Goal: Task Accomplishment & Management: Use online tool/utility

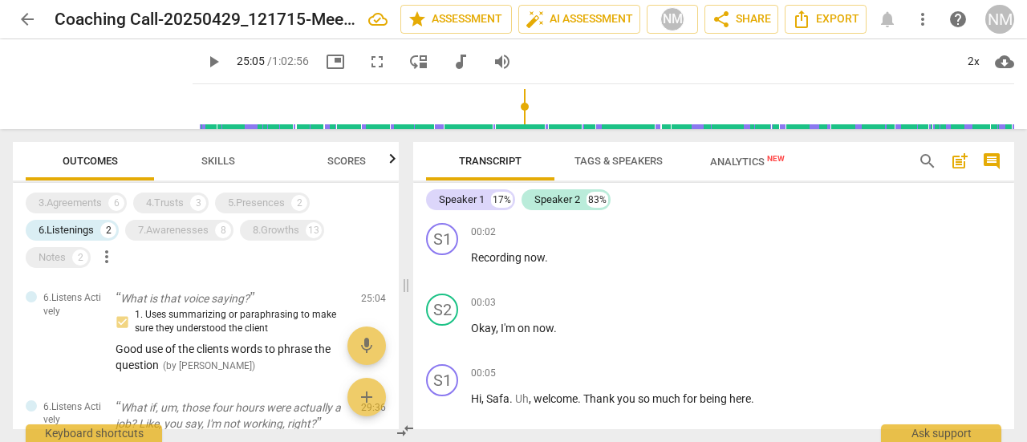
scroll to position [11677, 0]
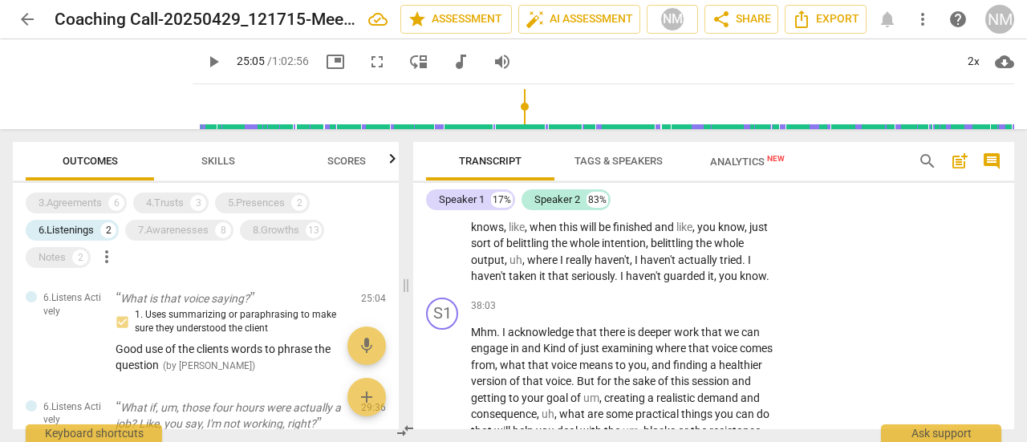
click at [860, 209] on div "Speaker 1 17% Speaker 2 83%" at bounding box center [713, 199] width 575 height 27
click at [504, 159] on span "Transcript" at bounding box center [490, 161] width 63 height 12
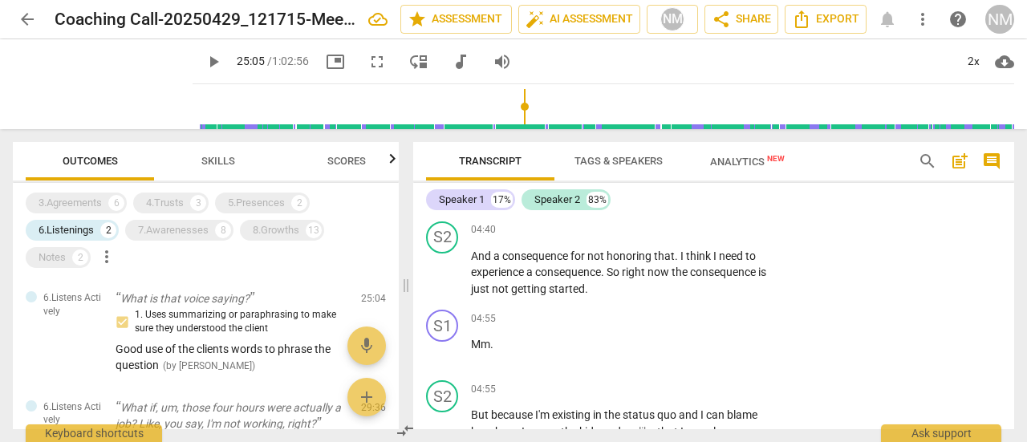
scroll to position [0, 0]
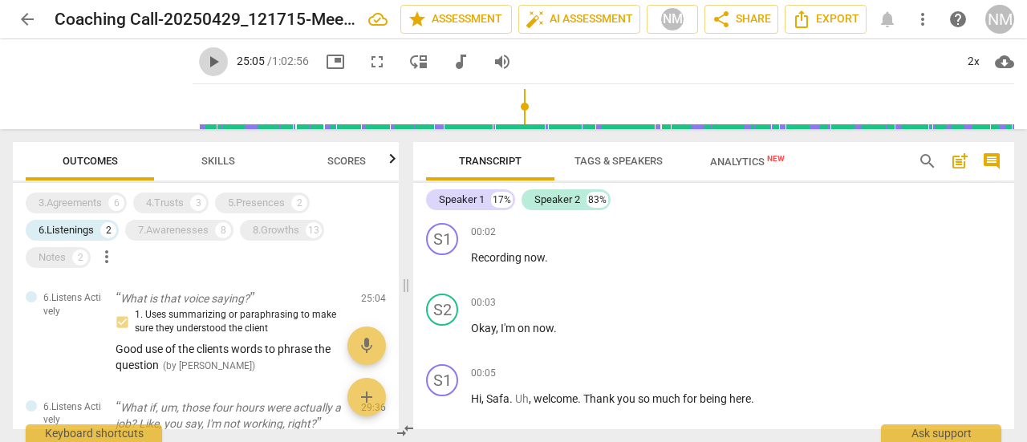
click at [204, 63] on span "play_arrow" at bounding box center [213, 61] width 19 height 19
click at [199, 108] on input "range" at bounding box center [606, 106] width 815 height 51
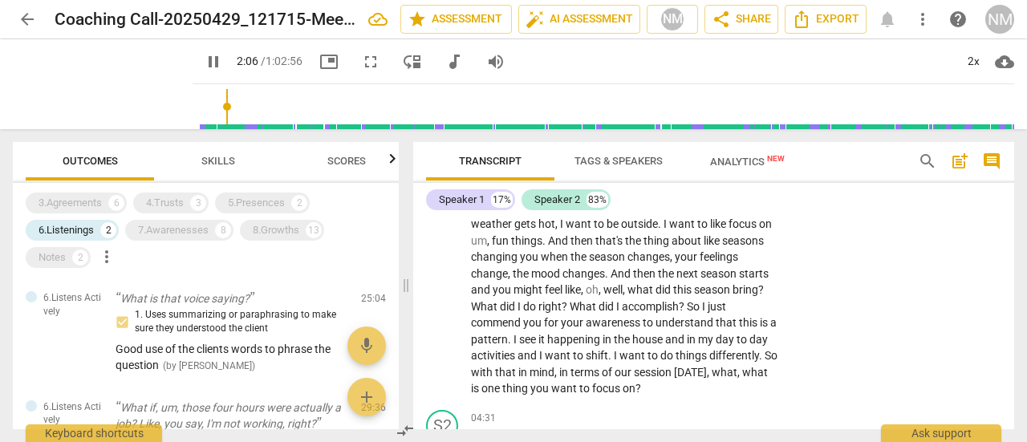
scroll to position [1690, 0]
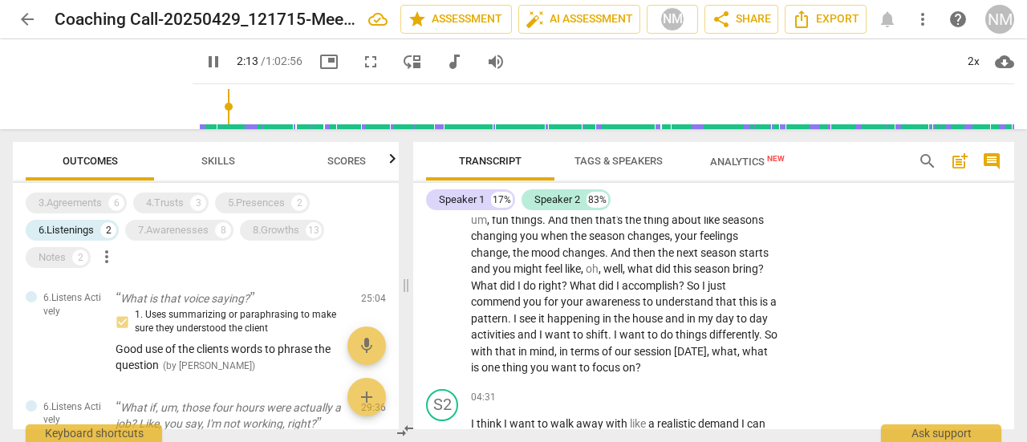
click at [1009, 189] on div "Speaker 1 17% Speaker 2 83% S1 play_arrow pause 00:02 + Add competency keyboard…" at bounding box center [713, 306] width 601 height 246
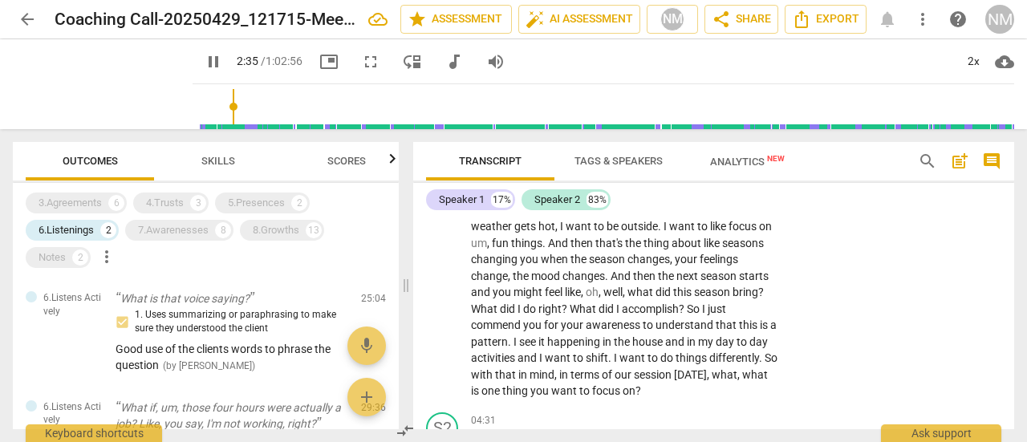
scroll to position [1669, 0]
click at [204, 67] on span "pause" at bounding box center [213, 61] width 19 height 19
type input "159"
click at [1012, 194] on div "Speaker 1 17% Speaker 2 83% S1 play_arrow pause 00:02 + Add competency keyboard…" at bounding box center [713, 306] width 601 height 246
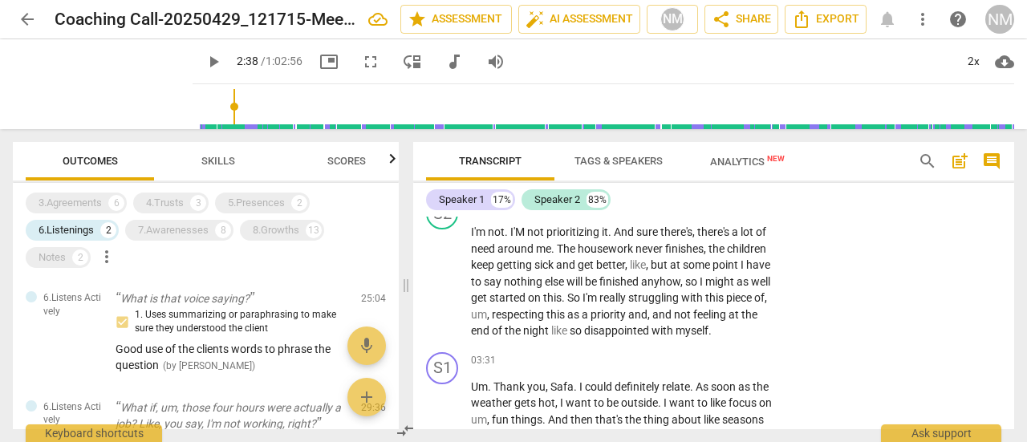
scroll to position [1483, 0]
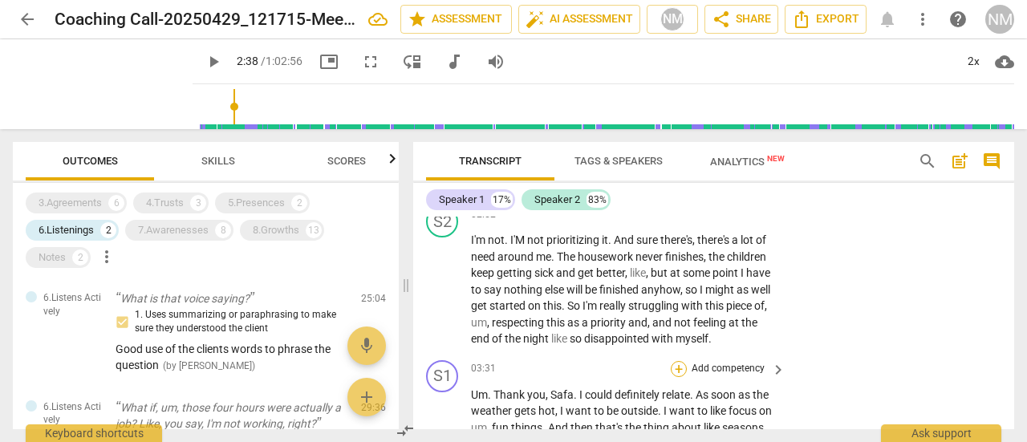
click at [679, 367] on div "+" at bounding box center [679, 369] width 16 height 16
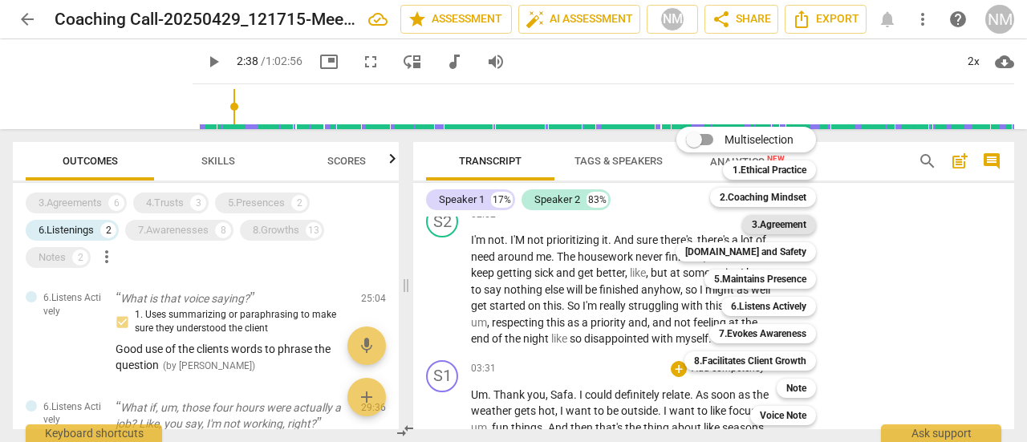
click at [778, 225] on b "3.Agreement" at bounding box center [779, 224] width 55 height 19
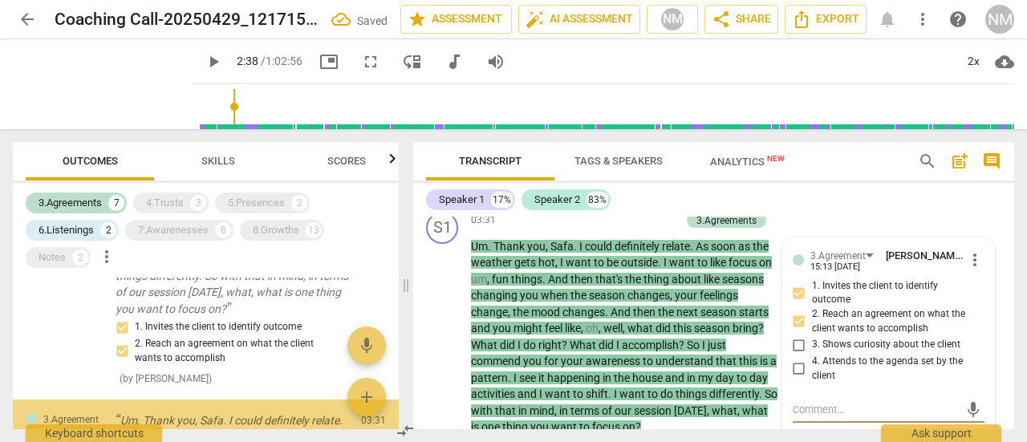
scroll to position [437, 0]
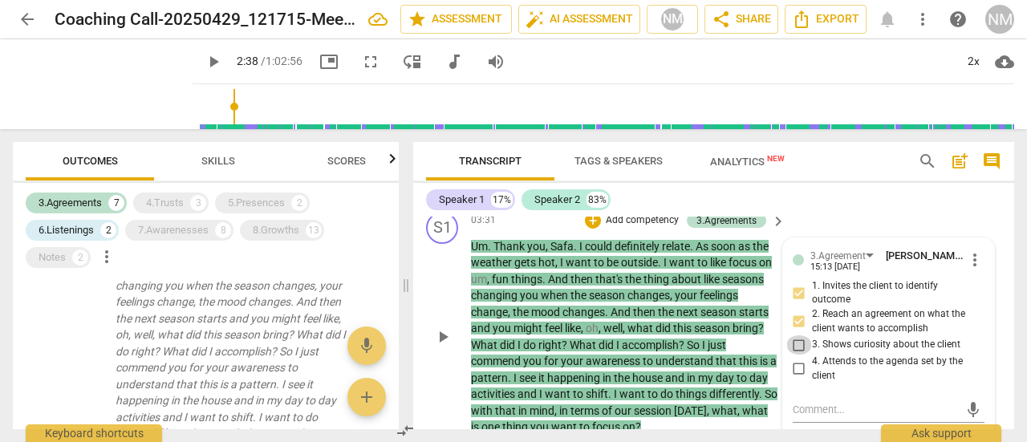
click at [799, 346] on input "3. Shows curiosity about the client" at bounding box center [799, 344] width 26 height 19
checkbox input "true"
click at [1006, 290] on div "S1 play_arrow pause 03:31 + Add competency 3.Agreements keyboard_arrow_right Um…" at bounding box center [713, 323] width 601 height 237
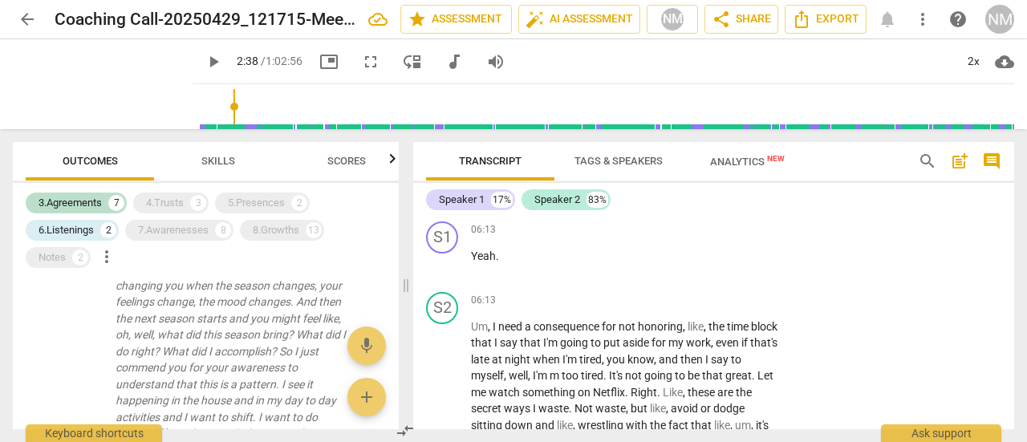
scroll to position [2626, 0]
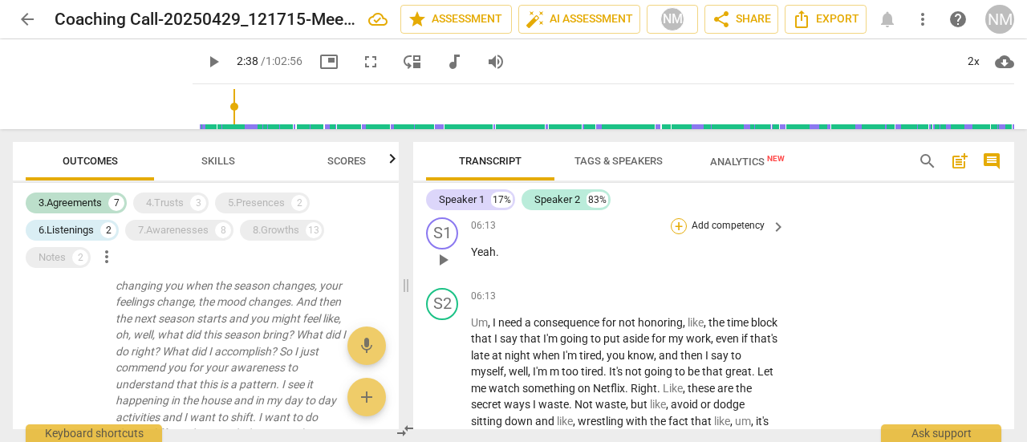
click at [674, 230] on div "+" at bounding box center [679, 226] width 16 height 16
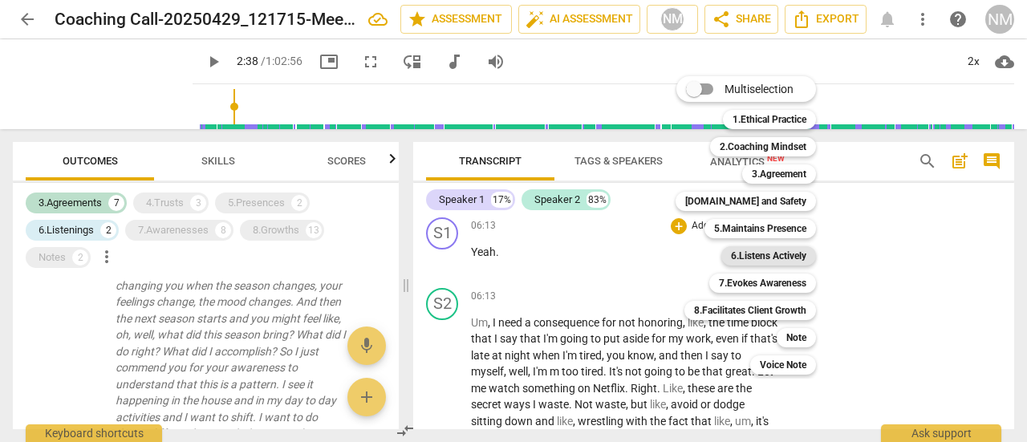
click at [777, 261] on b "6.Listens Actively" at bounding box center [768, 255] width 75 height 19
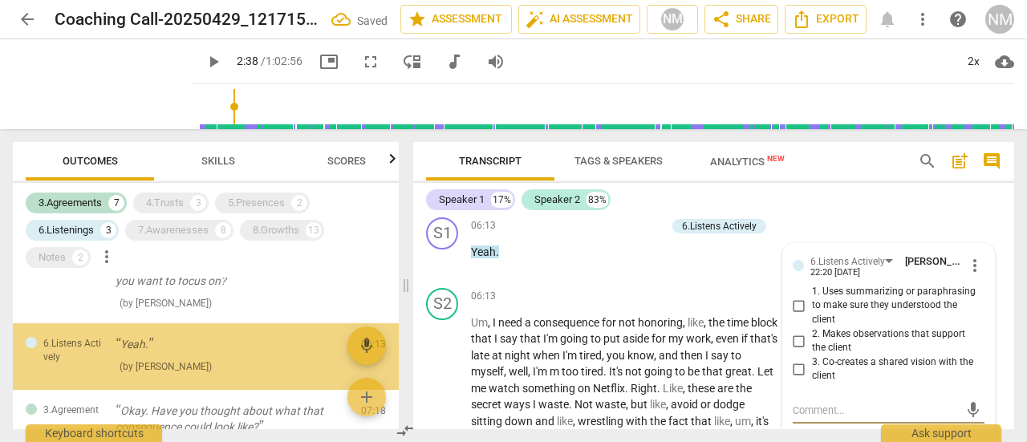
scroll to position [645, 0]
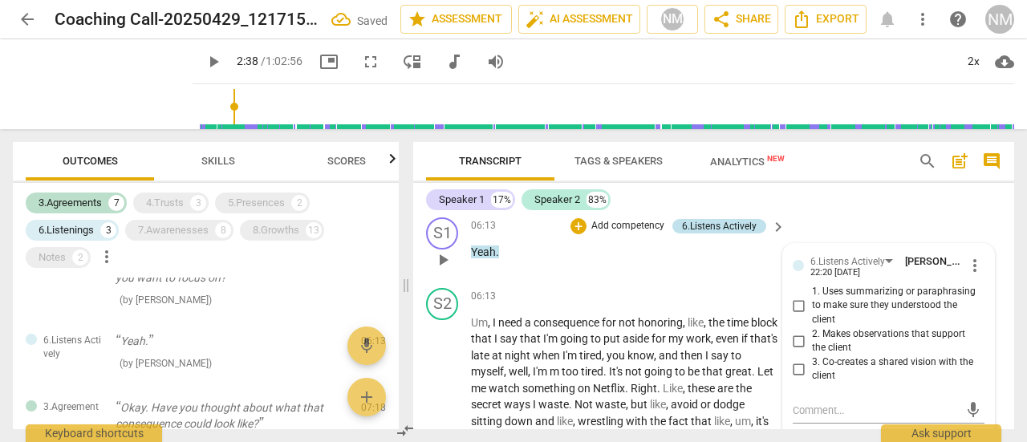
click at [739, 228] on div "6.Listens Actively" at bounding box center [719, 226] width 75 height 14
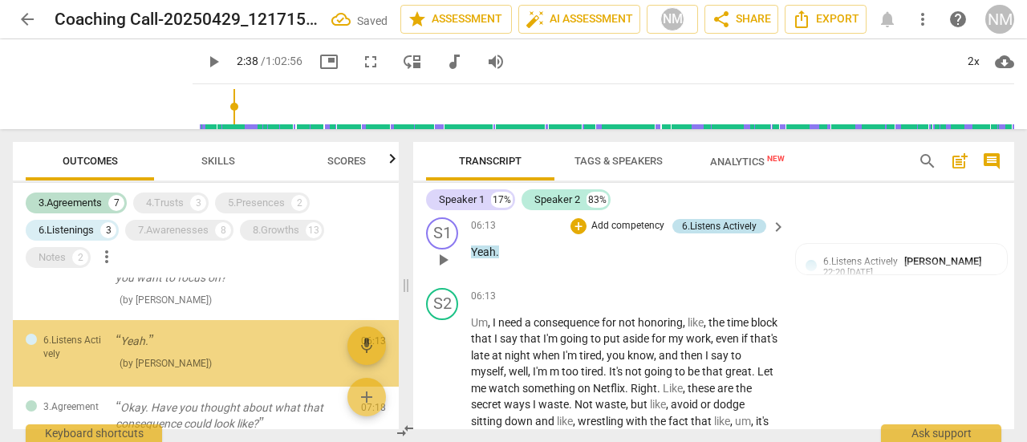
click at [739, 228] on div "6.Listens Actively" at bounding box center [719, 226] width 75 height 14
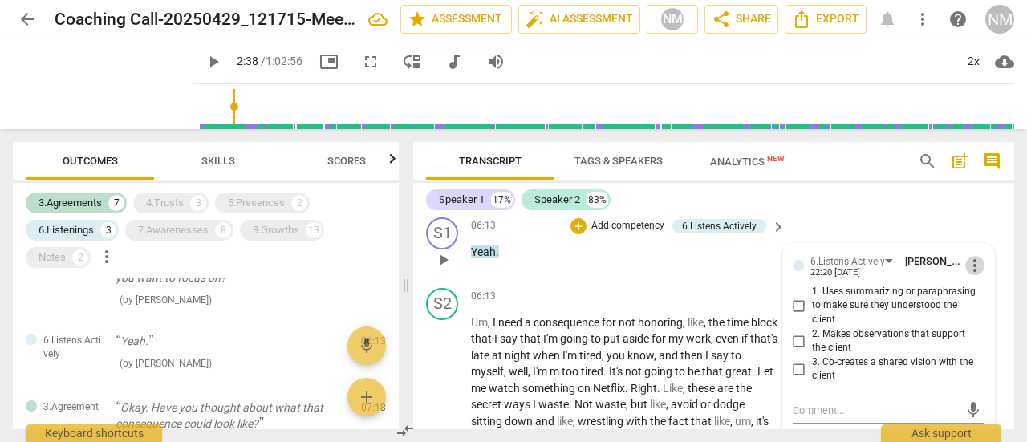
click at [972, 265] on span "more_vert" at bounding box center [974, 265] width 19 height 19
click at [977, 289] on li "Delete" at bounding box center [985, 295] width 55 height 30
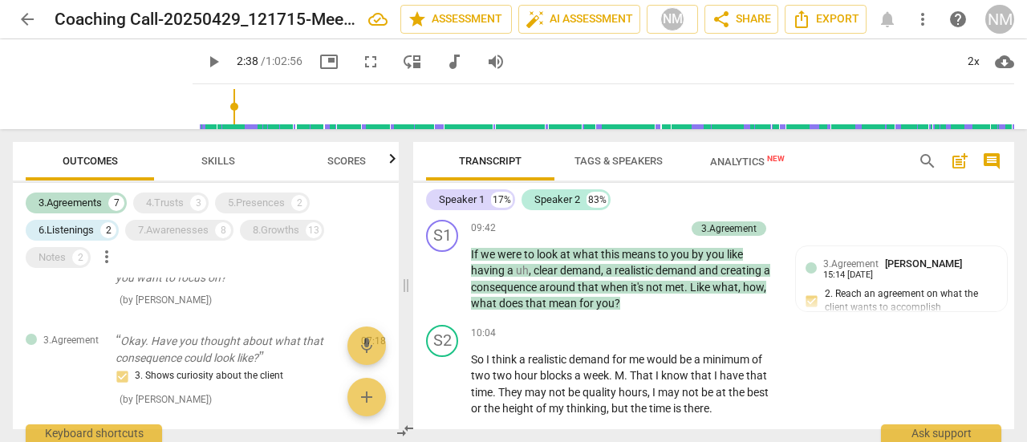
scroll to position [4116, 0]
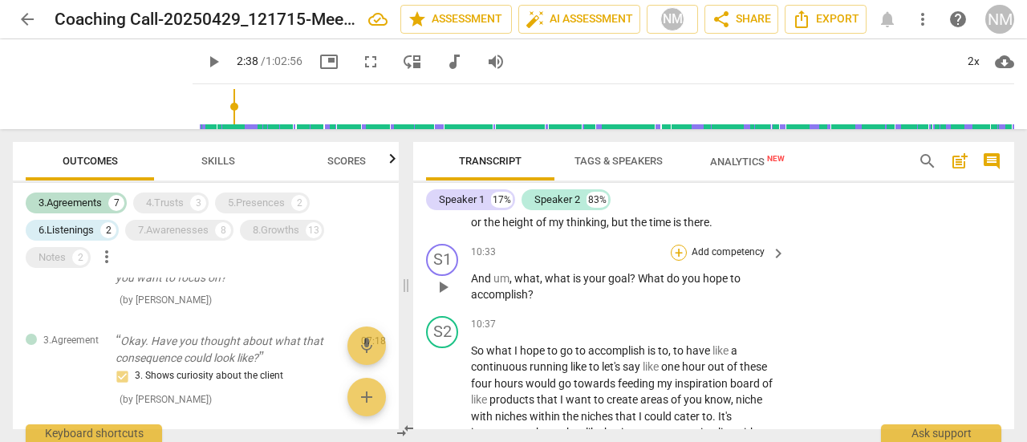
click at [682, 253] on div "+" at bounding box center [679, 253] width 16 height 16
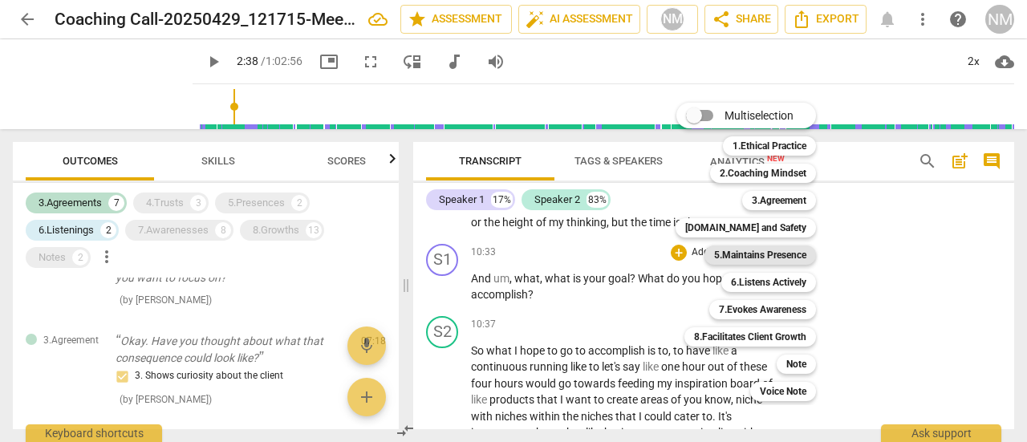
click at [767, 258] on b "5.Maintains Presence" at bounding box center [760, 254] width 92 height 19
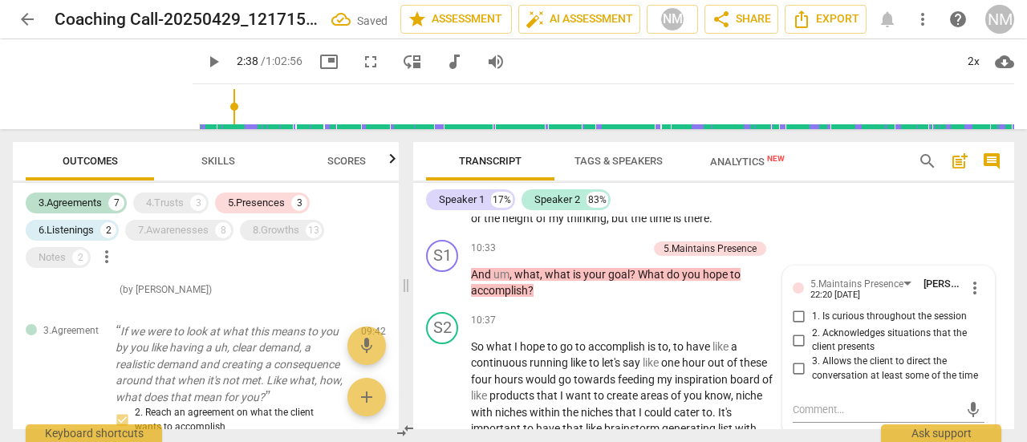
scroll to position [929, 0]
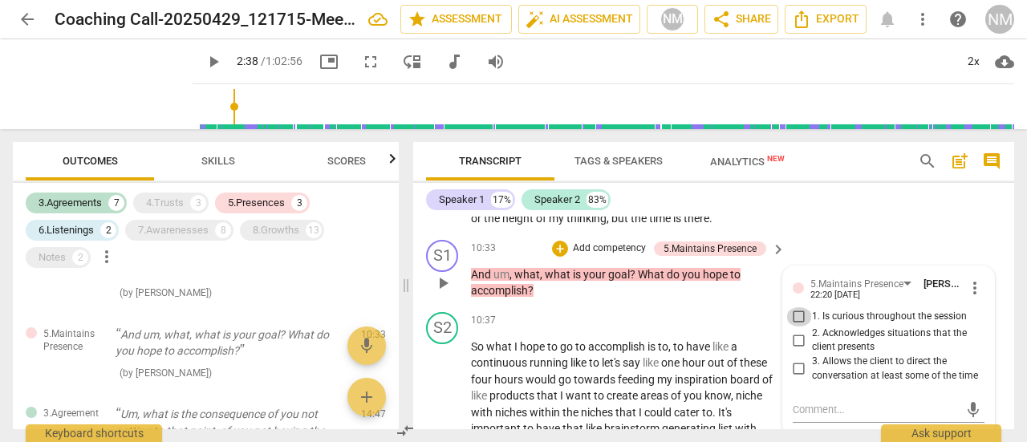
click at [795, 313] on input "1. Is curious throughout the session" at bounding box center [799, 316] width 26 height 19
checkbox input "true"
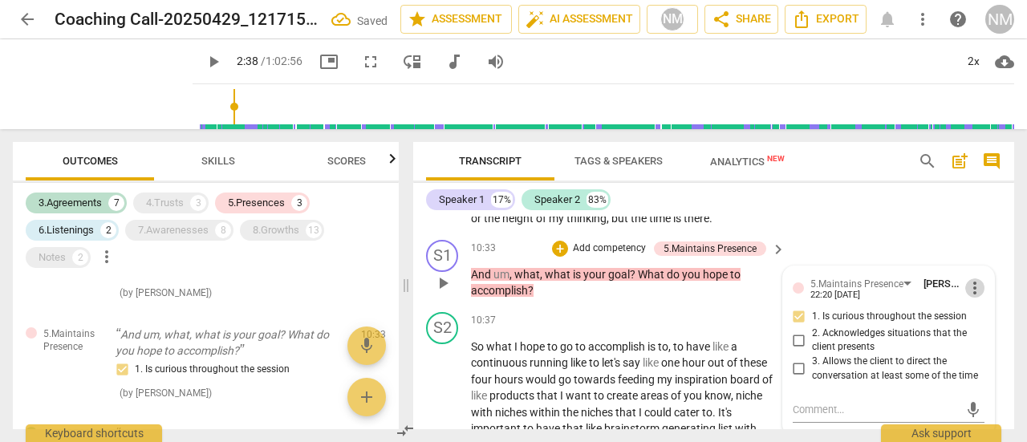
click at [973, 283] on span "more_vert" at bounding box center [974, 287] width 19 height 19
click at [977, 313] on li "Delete" at bounding box center [985, 317] width 55 height 30
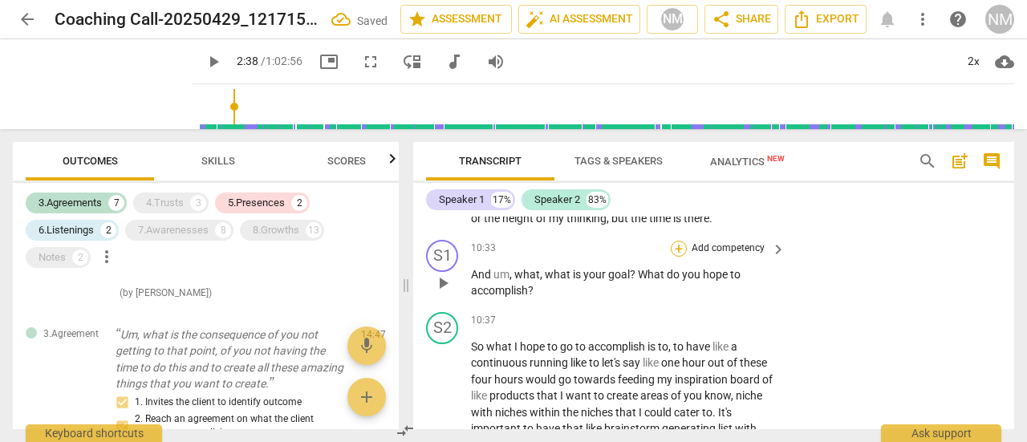
click at [674, 245] on div "+" at bounding box center [679, 249] width 16 height 16
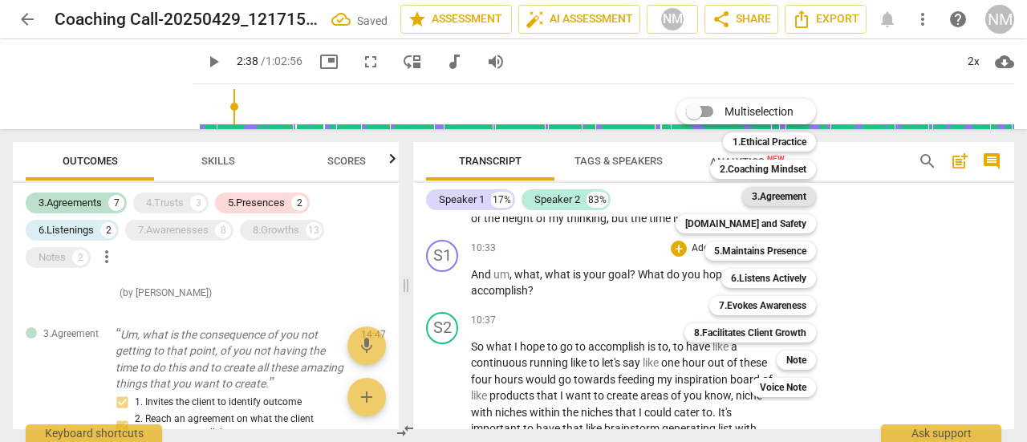
click at [780, 198] on b "3.Agreement" at bounding box center [779, 196] width 55 height 19
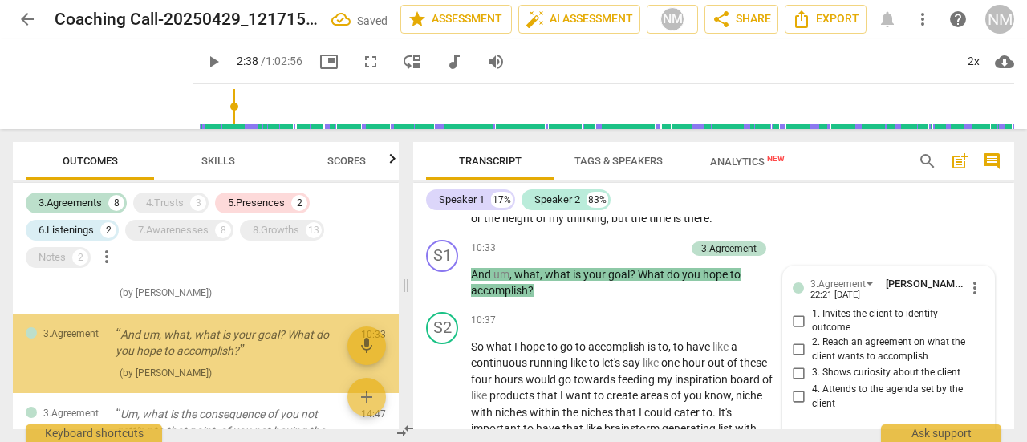
scroll to position [4234, 0]
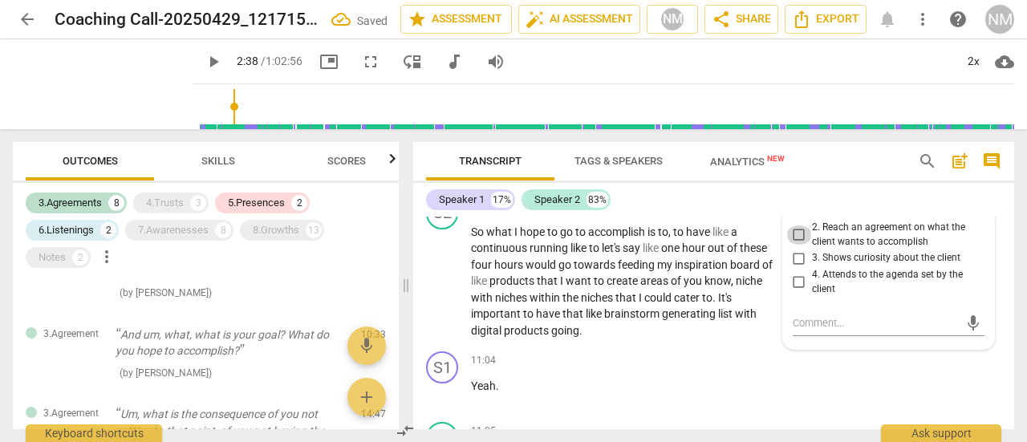
click at [797, 233] on input "2. Reach an agreement on what the client wants to accomplish" at bounding box center [799, 234] width 26 height 19
checkbox input "true"
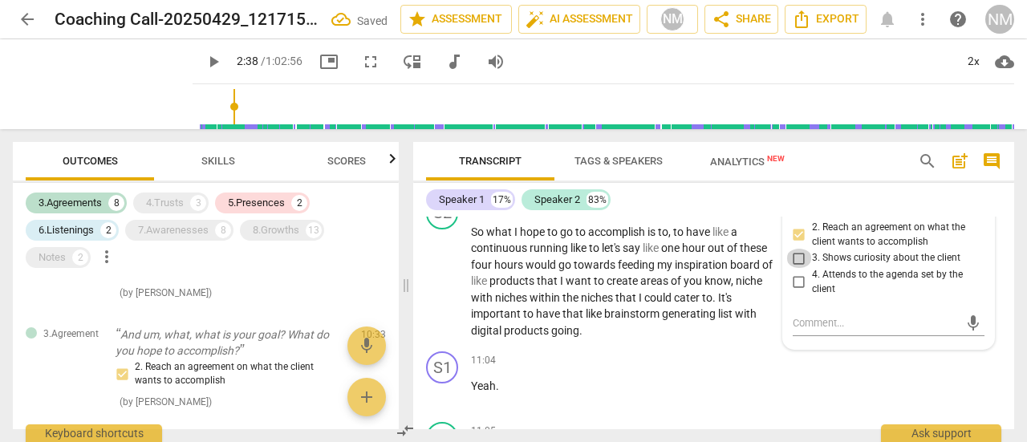
click at [797, 253] on input "3. Shows curiosity about the client" at bounding box center [799, 258] width 26 height 19
checkbox input "true"
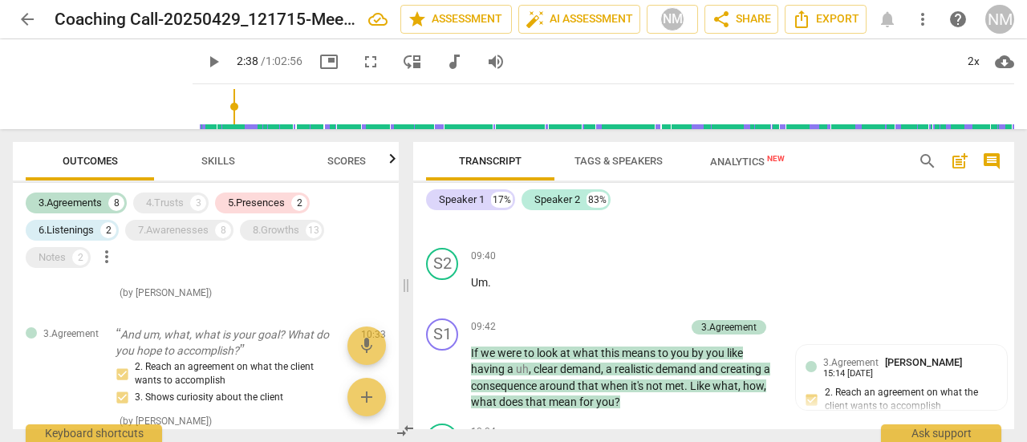
scroll to position [4017, 0]
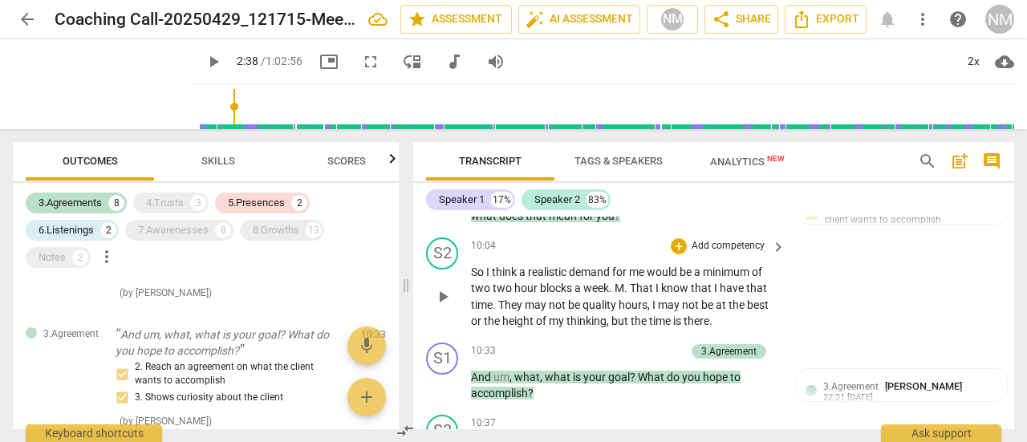
click at [975, 332] on div "S2 play_arrow pause 10:04 + Add competency keyboard_arrow_right So I think a re…" at bounding box center [713, 283] width 601 height 105
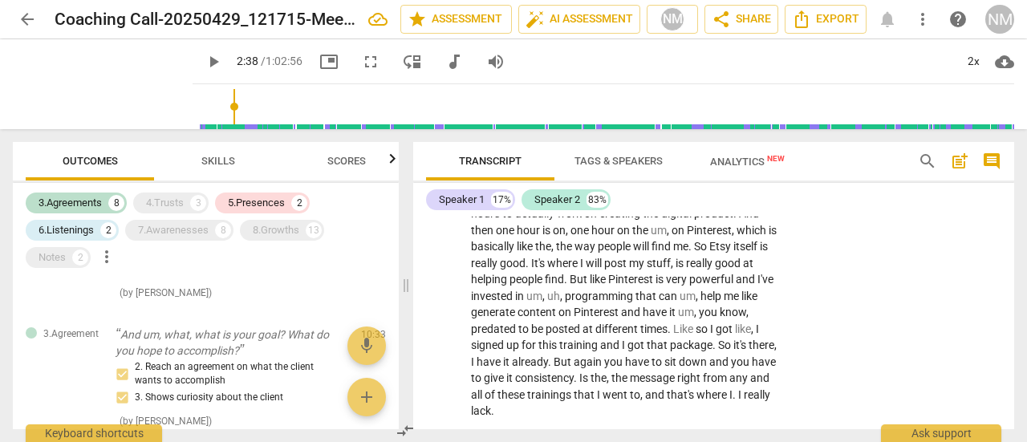
scroll to position [4762, 0]
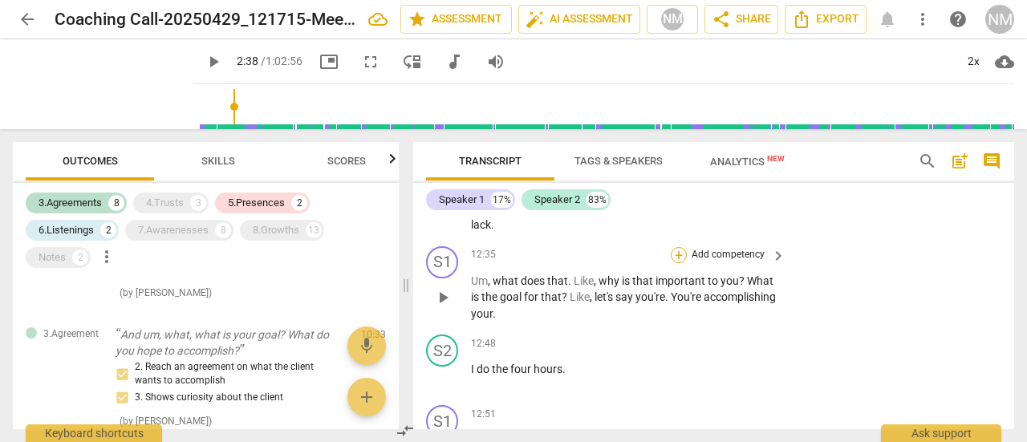
click at [679, 253] on div "+" at bounding box center [679, 255] width 16 height 16
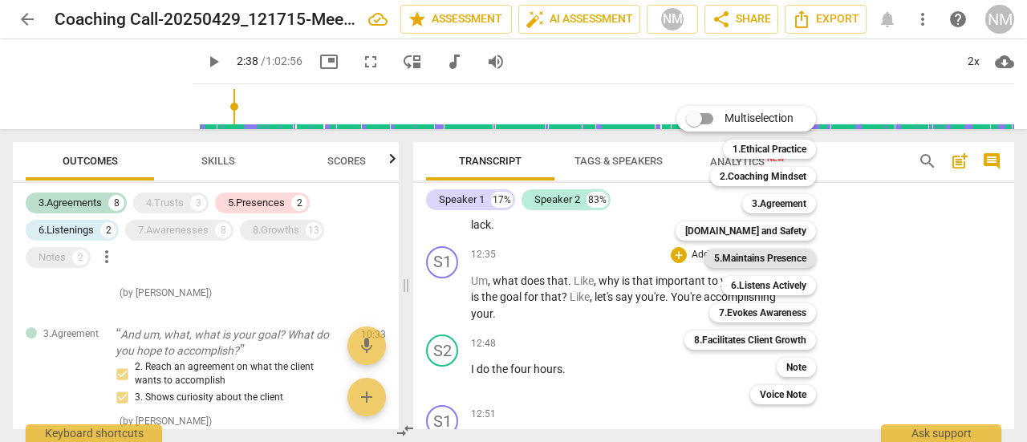
click at [747, 259] on b "5.Maintains Presence" at bounding box center [760, 258] width 92 height 19
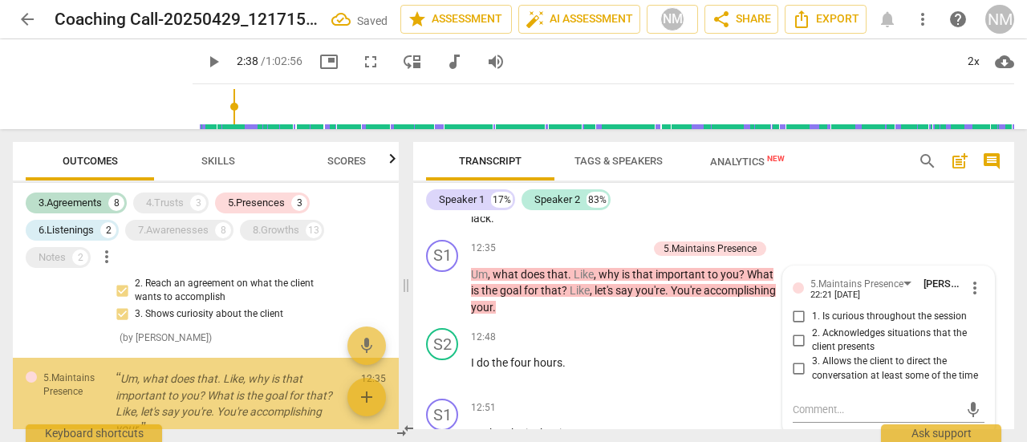
scroll to position [1073, 0]
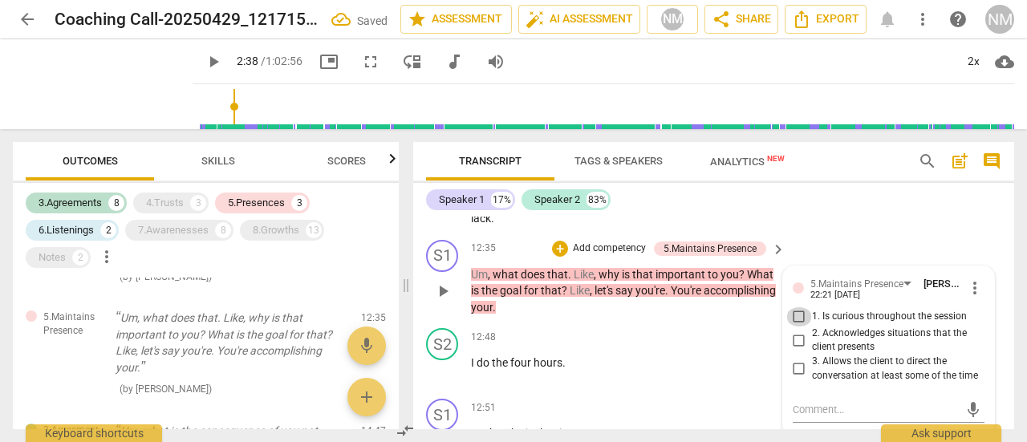
click at [802, 313] on input "1. Is curious throughout the session" at bounding box center [799, 316] width 26 height 19
checkbox input "true"
click at [559, 249] on div "+" at bounding box center [560, 249] width 16 height 16
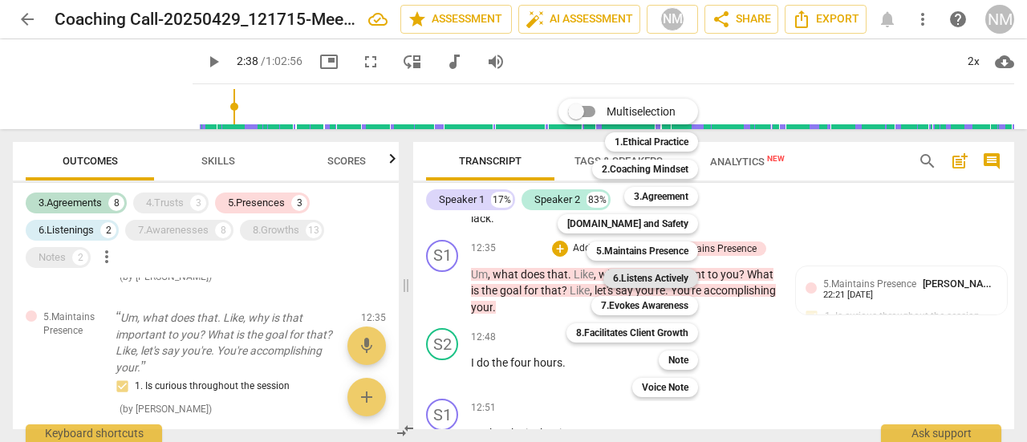
click at [654, 275] on b "6.Listens Actively" at bounding box center [650, 278] width 75 height 19
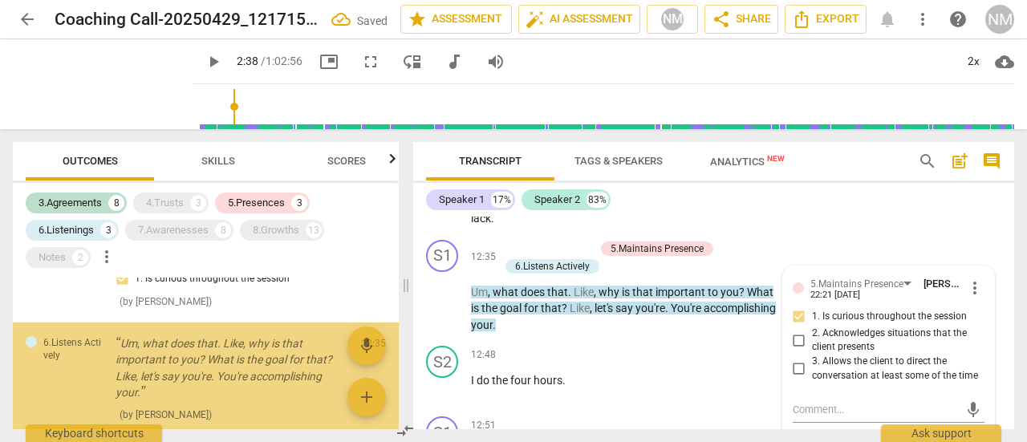
scroll to position [1206, 0]
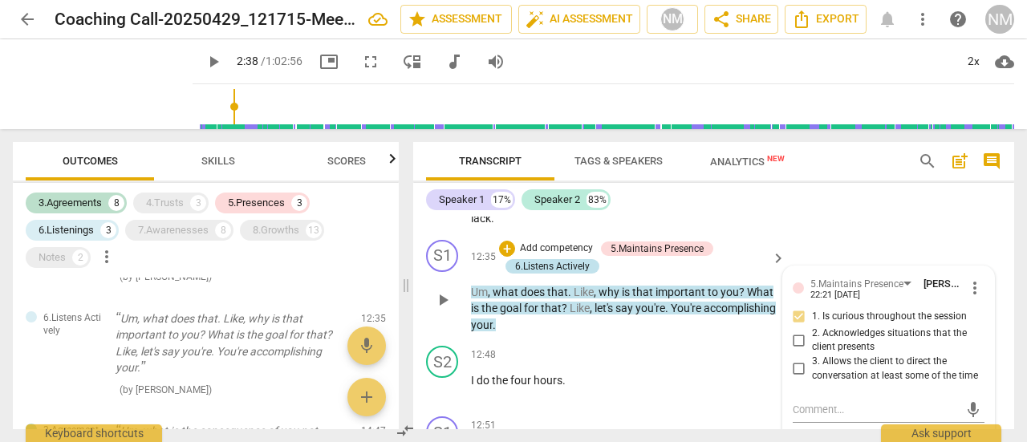
click at [558, 264] on div "6.Listens Actively" at bounding box center [552, 266] width 75 height 14
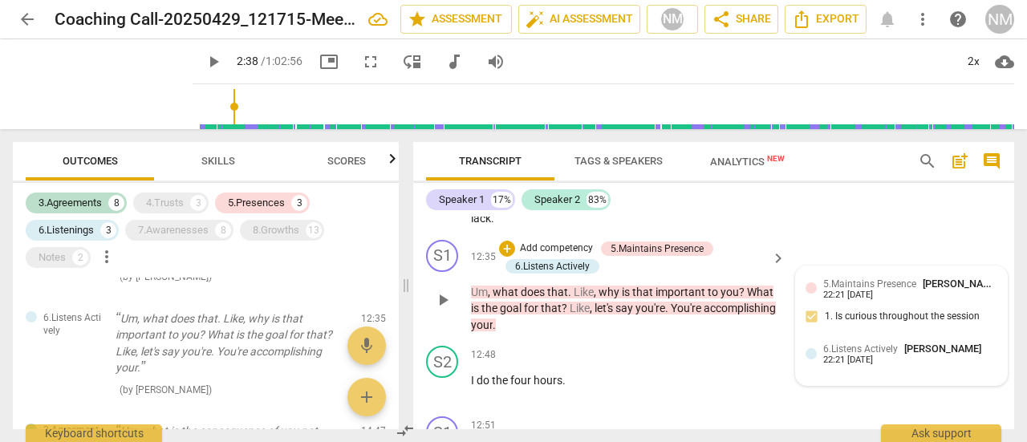
click at [869, 354] on span "6.Listens Actively" at bounding box center [860, 348] width 75 height 11
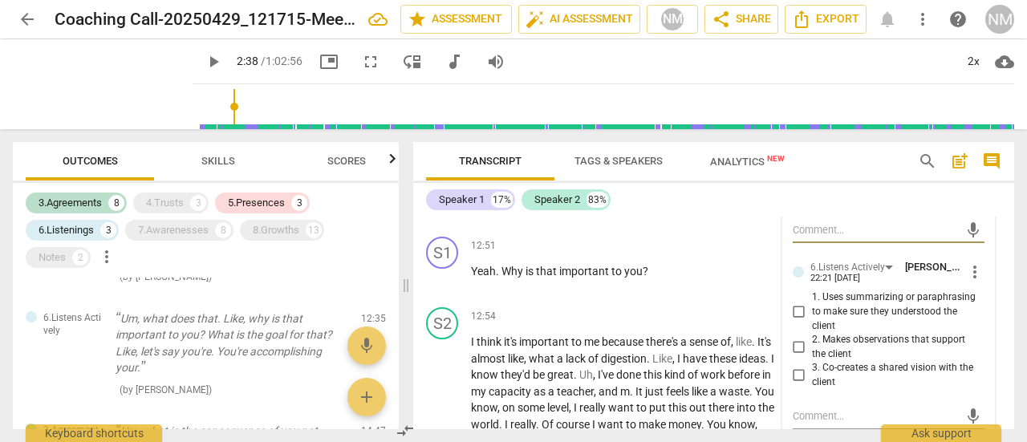
scroll to position [4955, 0]
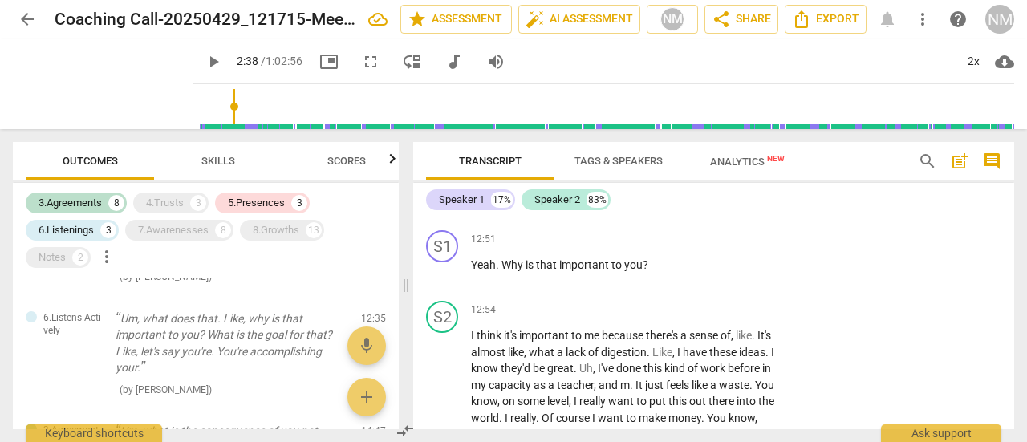
click at [1012, 212] on div "Speaker 1 17% Speaker 2 83% S1 play_arrow pause 00:02 + Add competency keyboard…" at bounding box center [713, 306] width 601 height 246
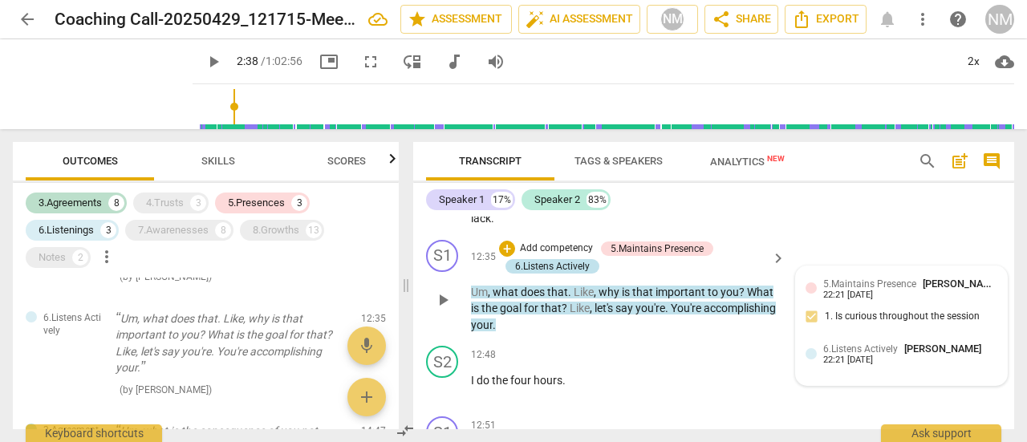
click at [563, 269] on div "6.Listens Actively" at bounding box center [552, 266] width 75 height 14
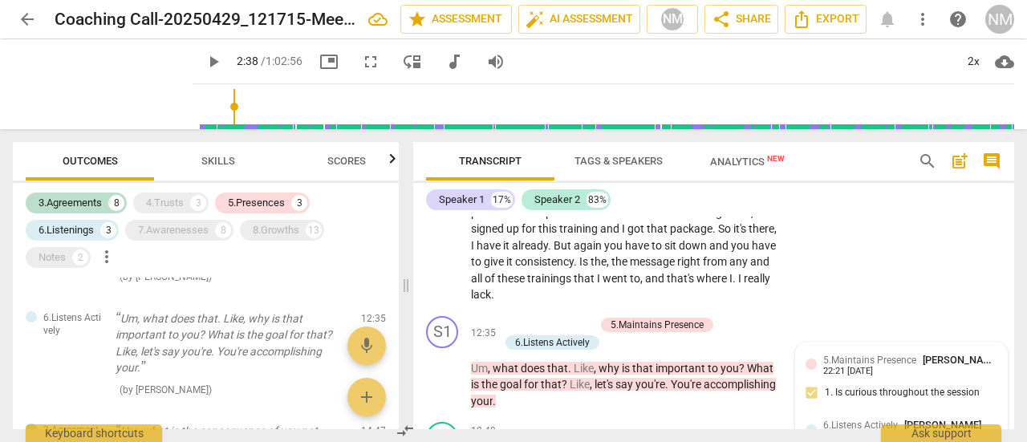
scroll to position [4635, 0]
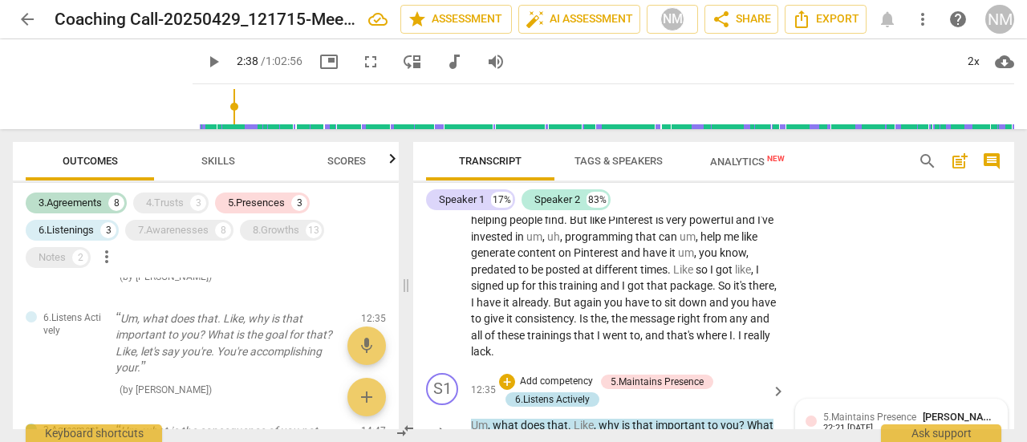
click at [544, 397] on div "6.Listens Actively" at bounding box center [552, 399] width 75 height 14
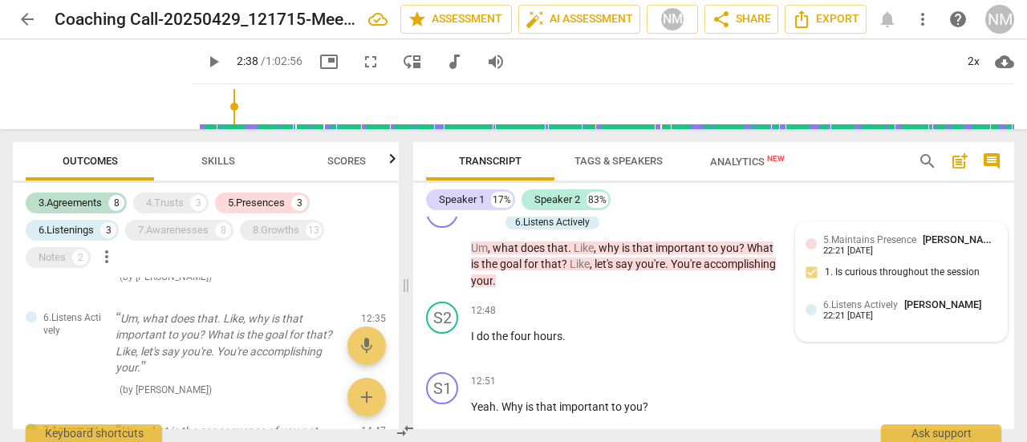
scroll to position [4798, 0]
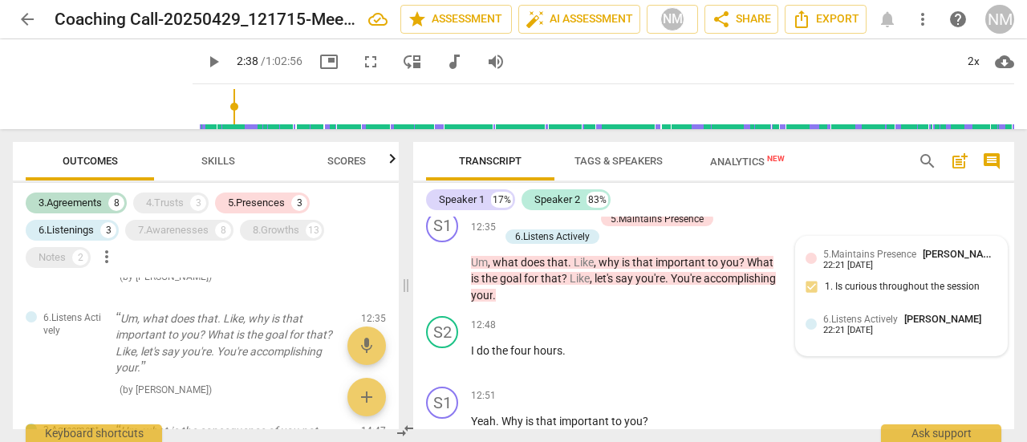
click at [847, 325] on span "6.Listens Actively" at bounding box center [860, 319] width 75 height 11
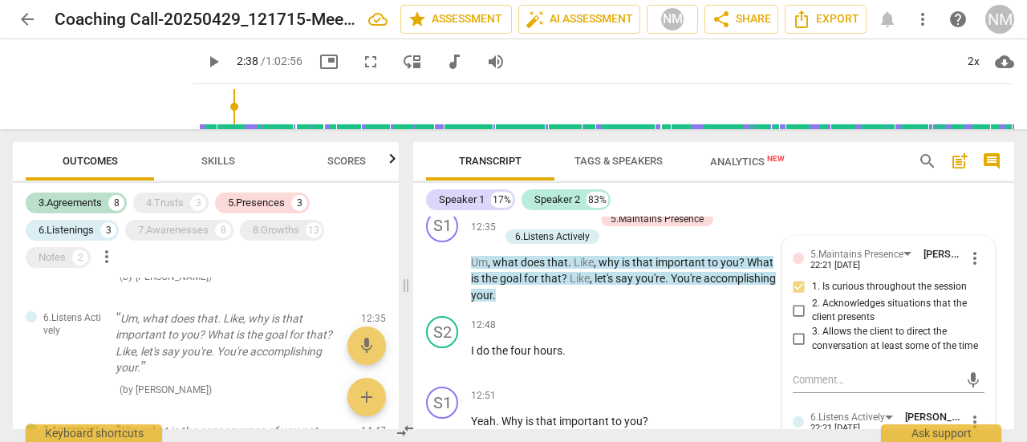
click at [1016, 298] on div "Transcript Tags & Speakers Analytics New search post_add comment Speaker 1 17% …" at bounding box center [717, 285] width 620 height 313
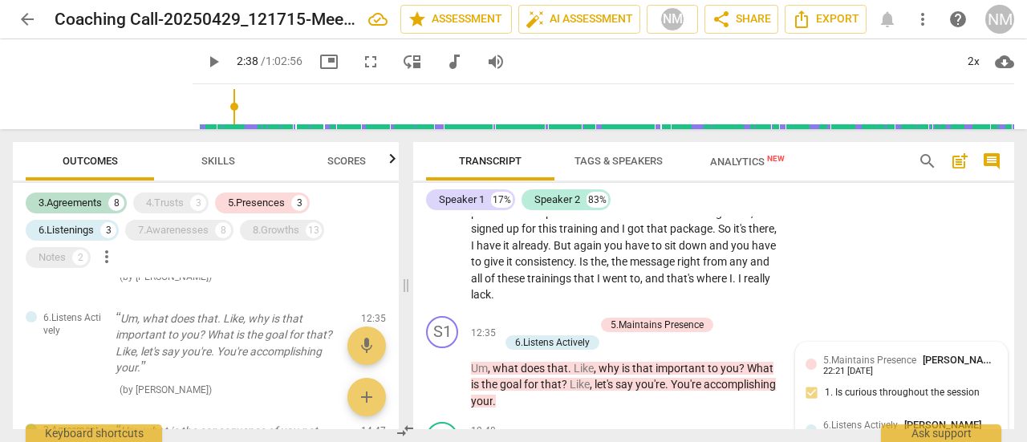
scroll to position [4635, 0]
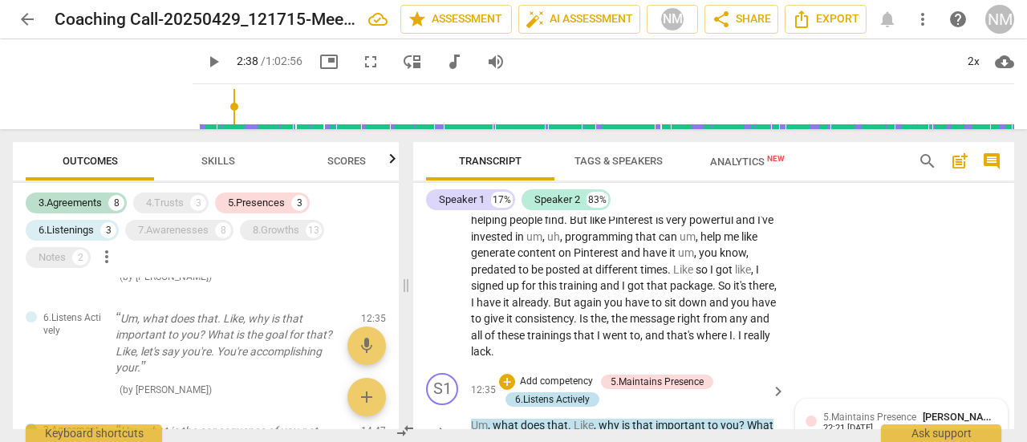
click at [521, 400] on div "6.Listens Actively" at bounding box center [552, 399] width 75 height 14
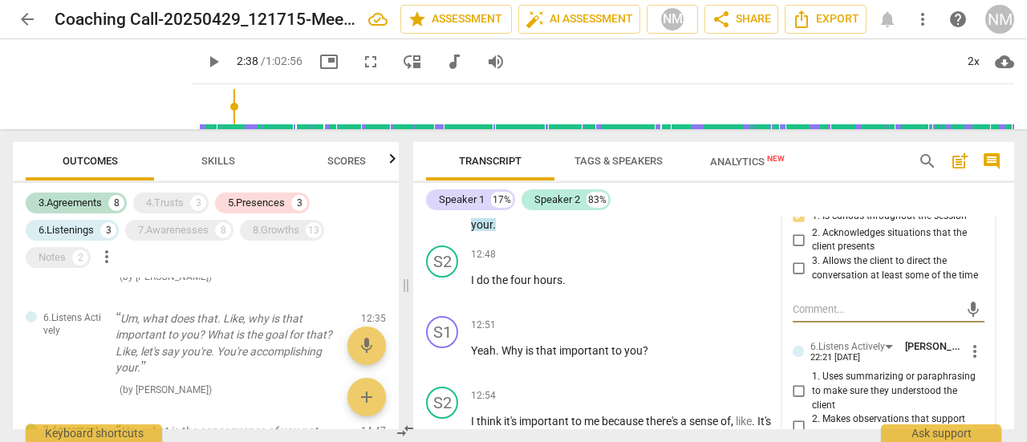
scroll to position [5055, 0]
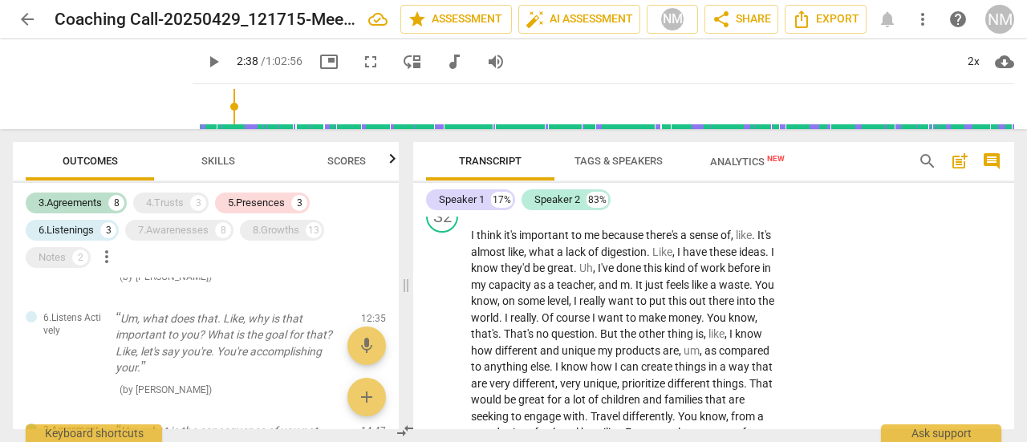
click at [1015, 232] on div "Transcript Tags & Speakers Analytics New search post_add comment Speaker 1 17% …" at bounding box center [717, 285] width 620 height 313
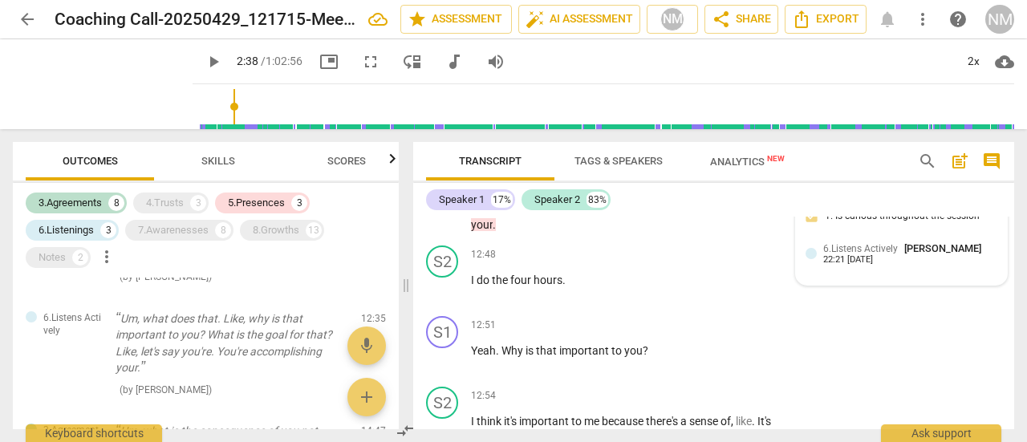
scroll to position [4683, 0]
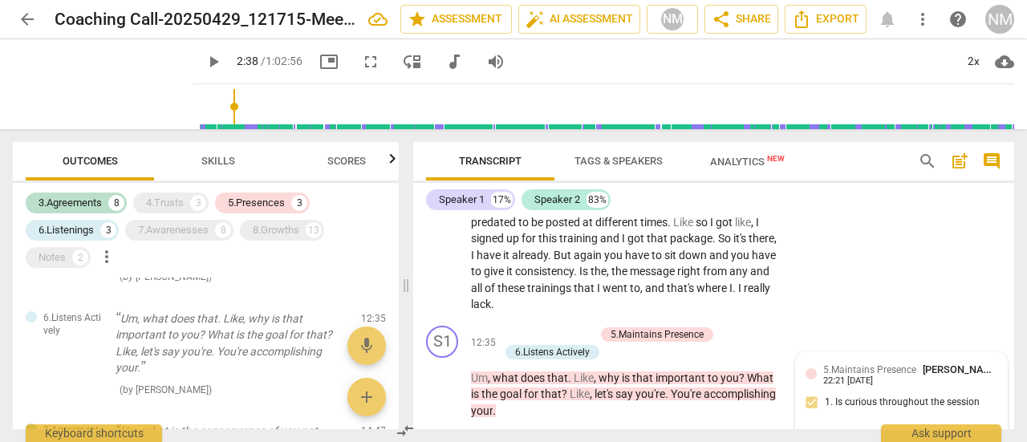
click at [873, 377] on div "22:21 [DATE]" at bounding box center [848, 381] width 50 height 10
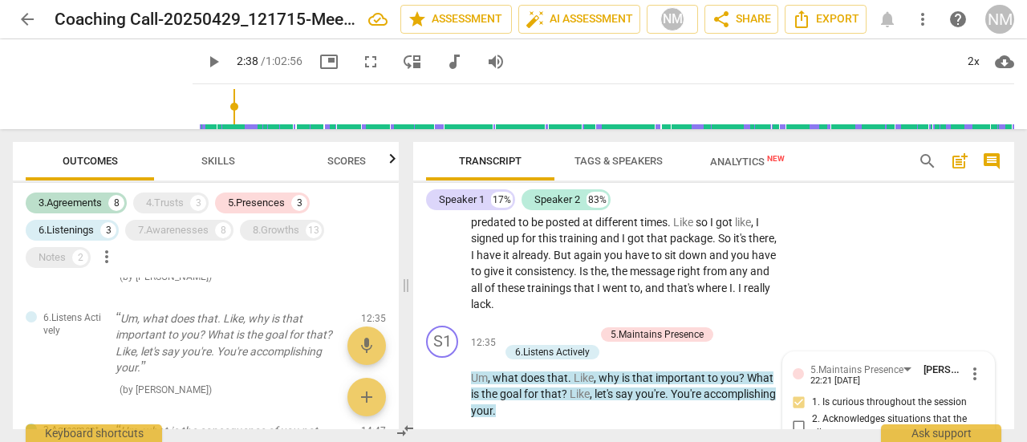
scroll to position [4869, 0]
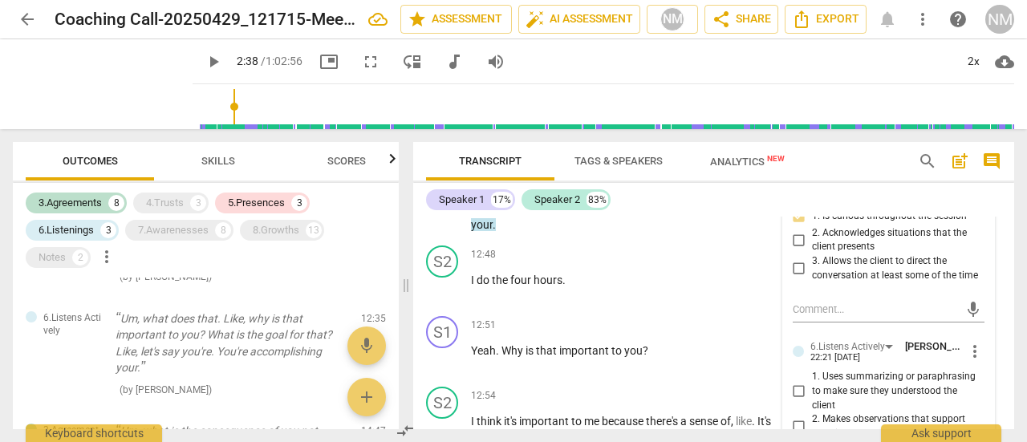
click at [832, 408] on span "1. Uses summarizing or paraphrasing to make sure they understood the client" at bounding box center [895, 391] width 166 height 43
click at [812, 401] on input "1. Uses summarizing or paraphrasing to make sure they understood the client" at bounding box center [799, 391] width 26 height 19
click at [799, 401] on input "1. Uses summarizing or paraphrasing to make sure they understood the client" at bounding box center [799, 391] width 26 height 19
checkbox input "false"
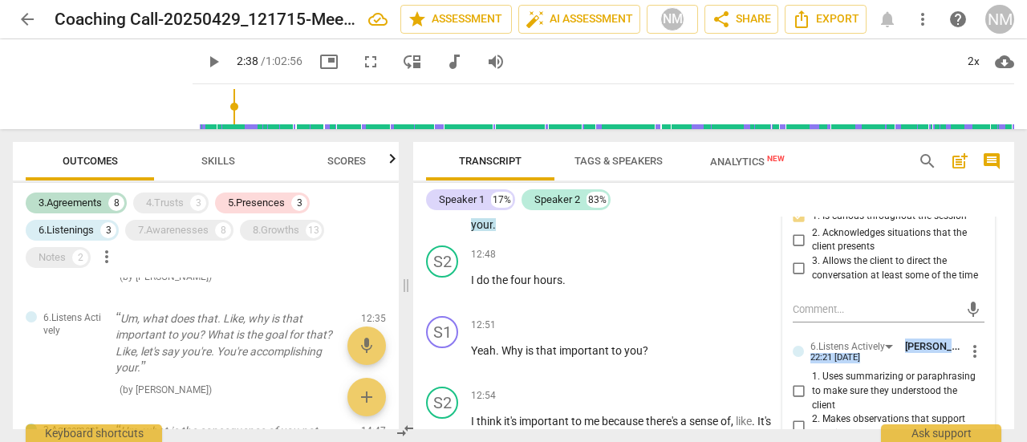
drag, startPoint x: 846, startPoint y: 339, endPoint x: 987, endPoint y: 347, distance: 141.4
click at [980, 349] on div "5.Maintains Presence [PERSON_NAME] 22:21 [DATE] more_vert 1. Is curious through…" at bounding box center [888, 344] width 211 height 356
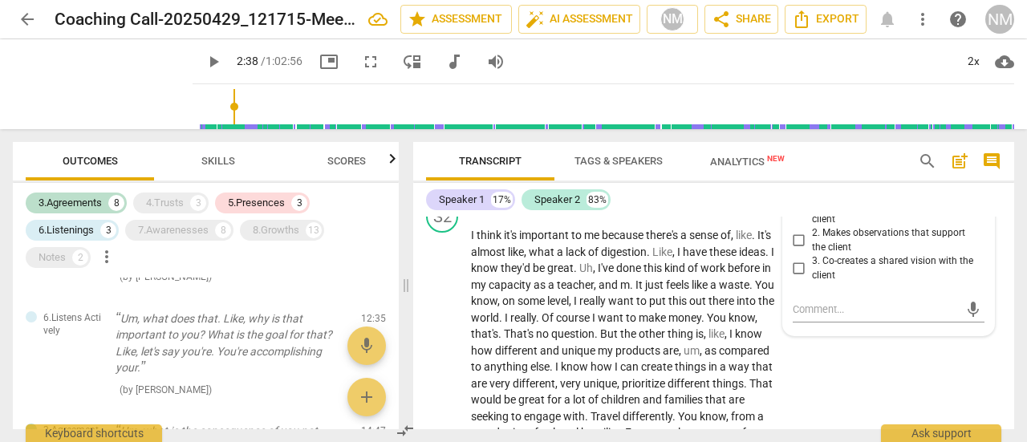
click at [796, 278] on input "3. Co-creates a shared vision with the client" at bounding box center [799, 268] width 26 height 19
checkbox input "true"
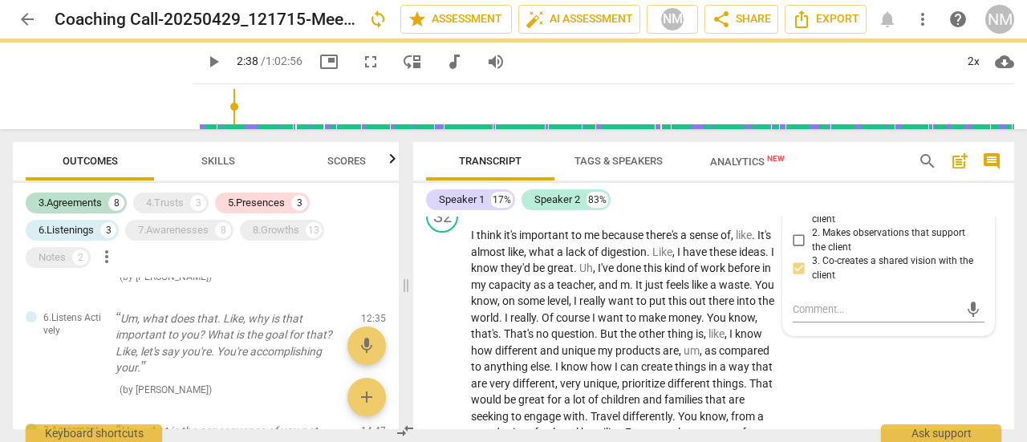
click at [642, 198] on div "Speaker 1 17% Speaker 2 83%" at bounding box center [713, 199] width 575 height 27
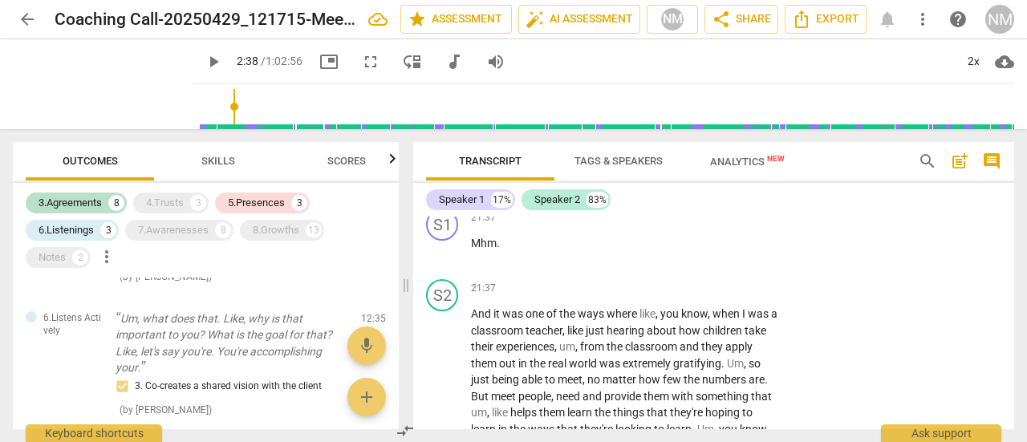
scroll to position [7290, 0]
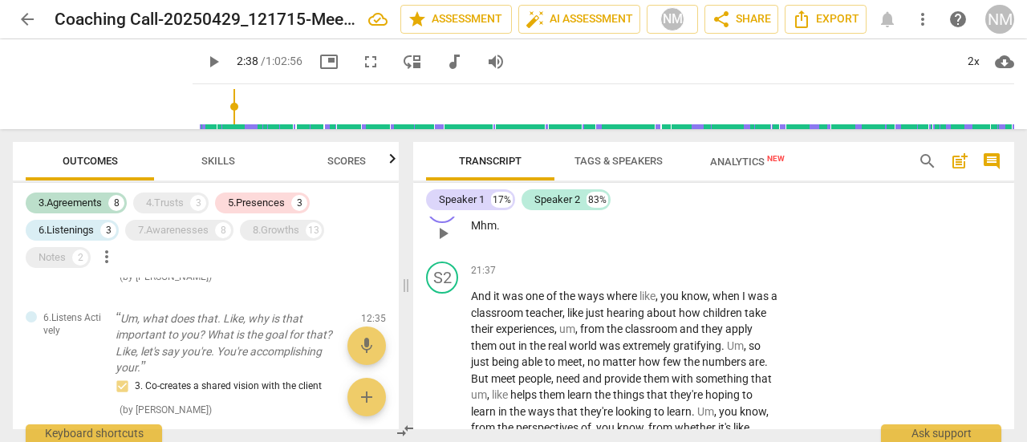
click at [490, 225] on span "Mhm" at bounding box center [484, 225] width 26 height 13
click at [448, 219] on div "S1" at bounding box center [442, 207] width 32 height 32
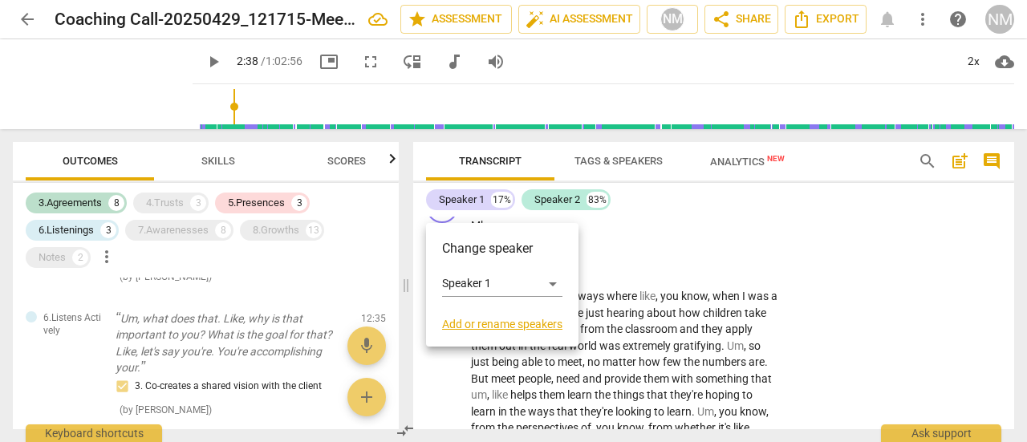
click at [697, 232] on div at bounding box center [513, 221] width 1027 height 442
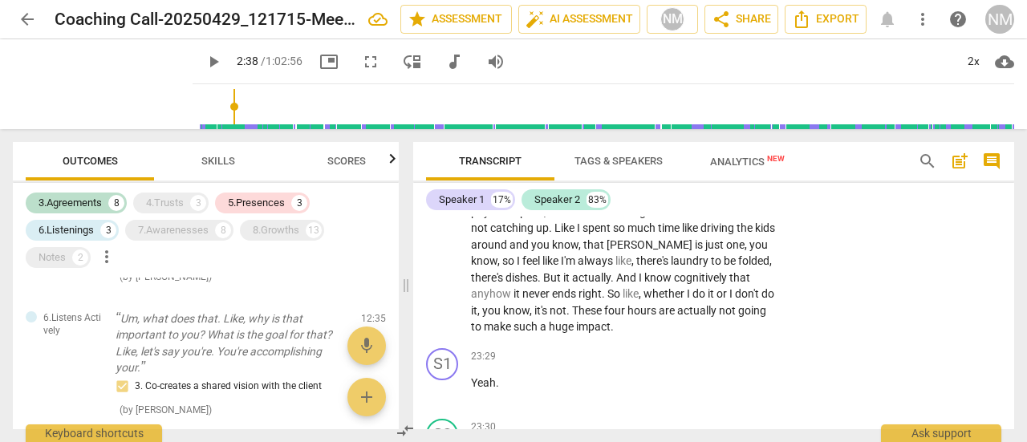
scroll to position [7765, 0]
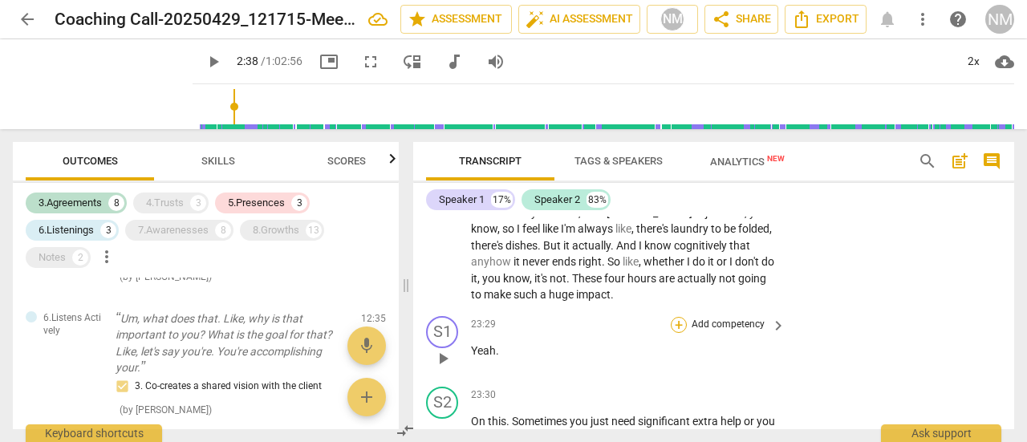
click at [680, 322] on div "+" at bounding box center [679, 325] width 16 height 16
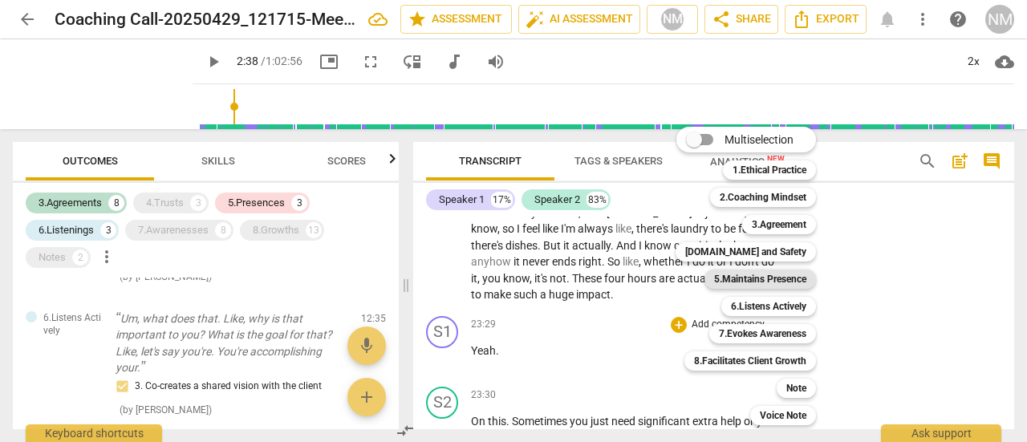
click at [757, 274] on b "5.Maintains Presence" at bounding box center [760, 279] width 92 height 19
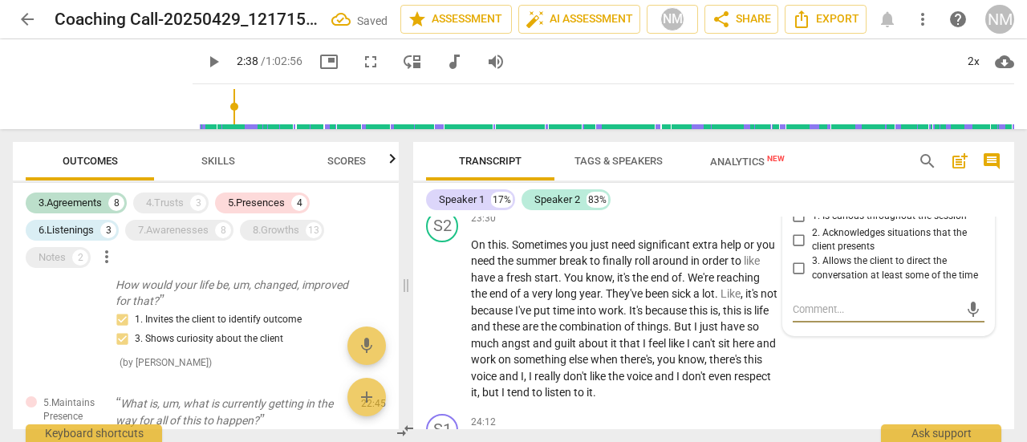
scroll to position [1863, 0]
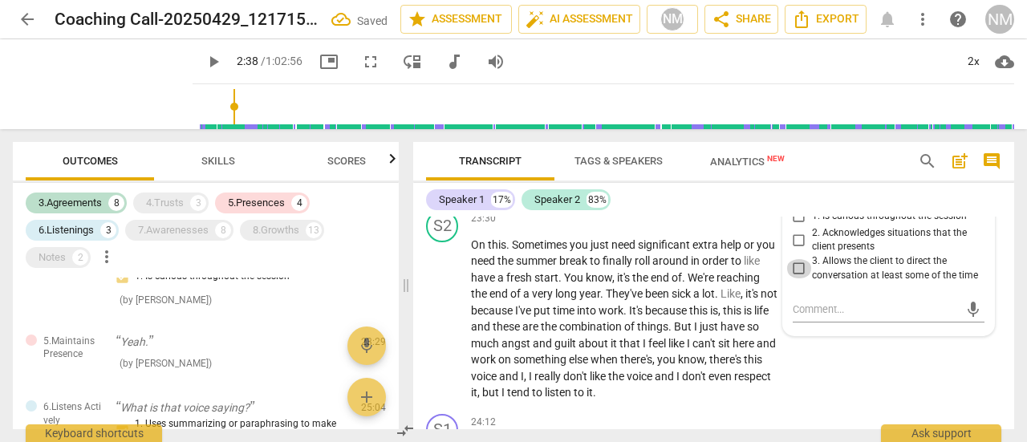
click at [801, 278] on input "3. Allows the client to direct the conversation at least some of the time" at bounding box center [799, 268] width 26 height 19
checkbox input "true"
click at [802, 317] on textarea at bounding box center [876, 309] width 166 height 15
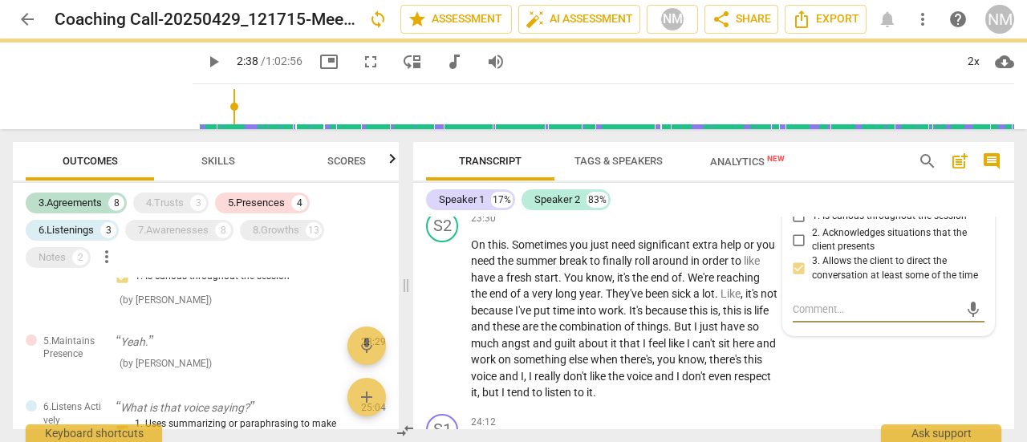
type textarea "Y"
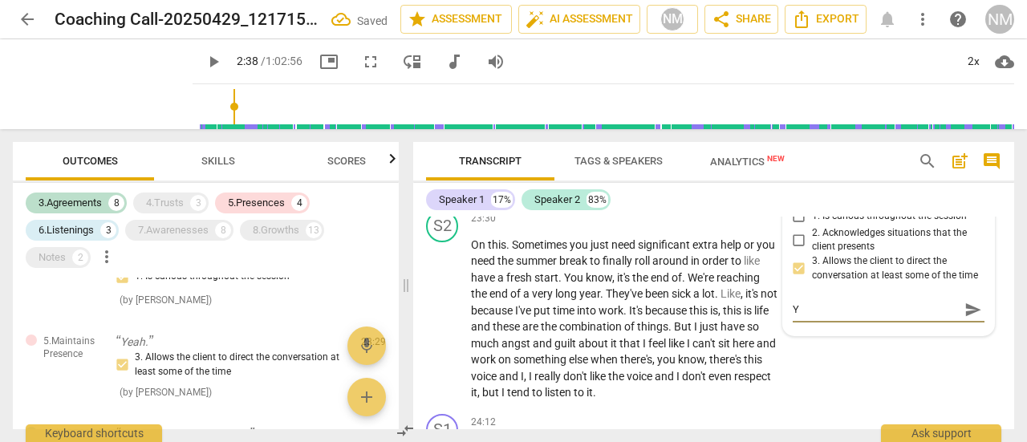
type textarea "Yo"
type textarea "You"
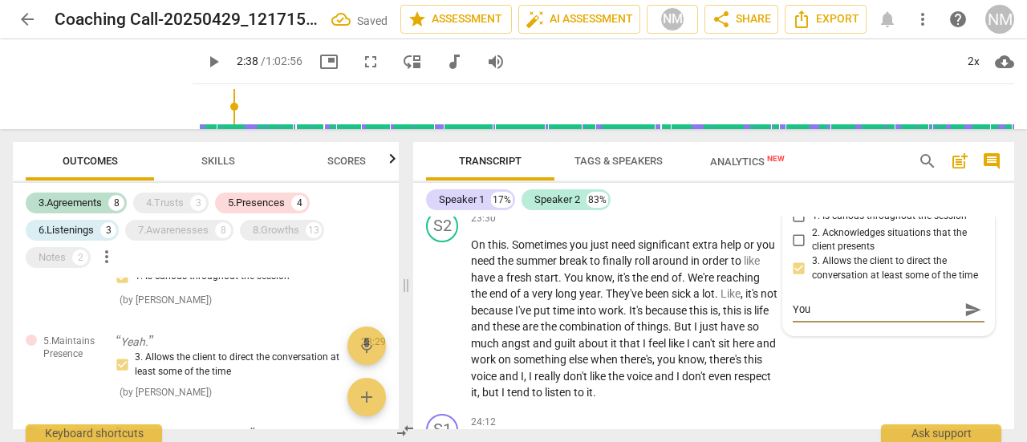
type textarea "You"
type textarea "You a"
type textarea "You al"
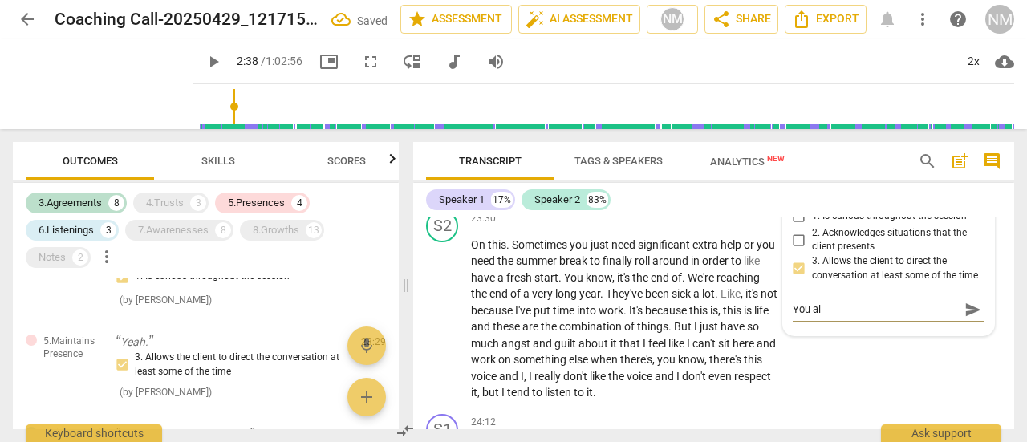
type textarea "You all"
type textarea "You allo"
type textarea "You allow"
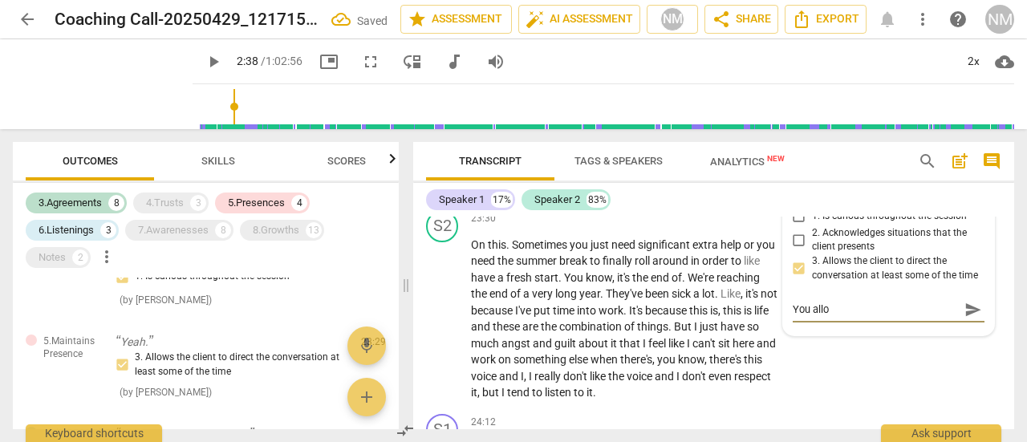
type textarea "You allow"
type textarea "You allowe"
type textarea "You allowed"
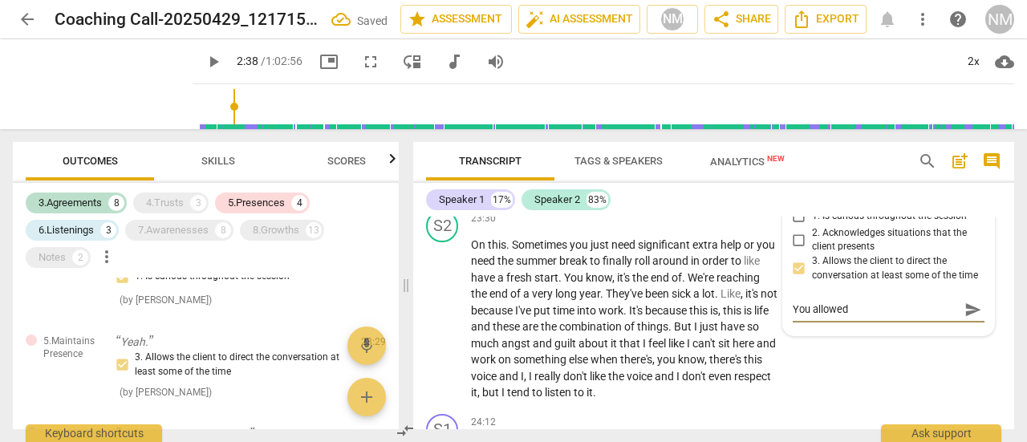
type textarea "You allowed"
type textarea "You allowed t"
type textarea "You allowed th"
type textarea "You allowed the"
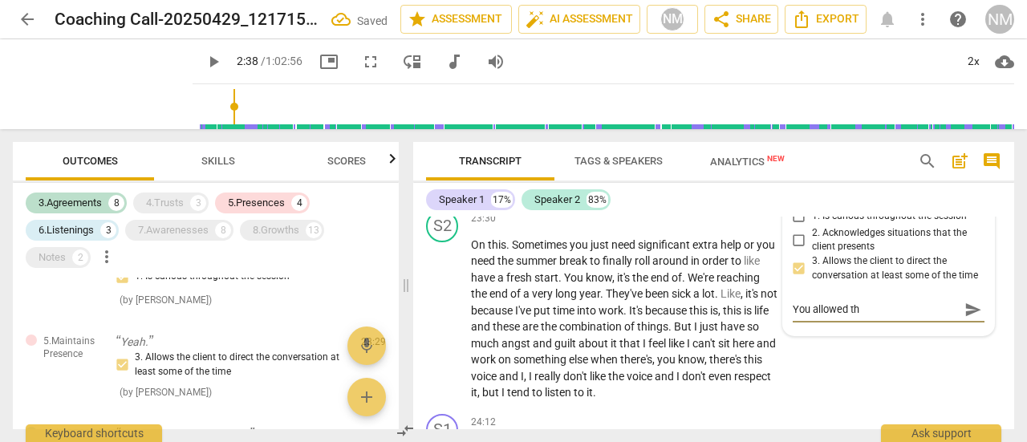
type textarea "You allowed the"
type textarea "You allowed the v"
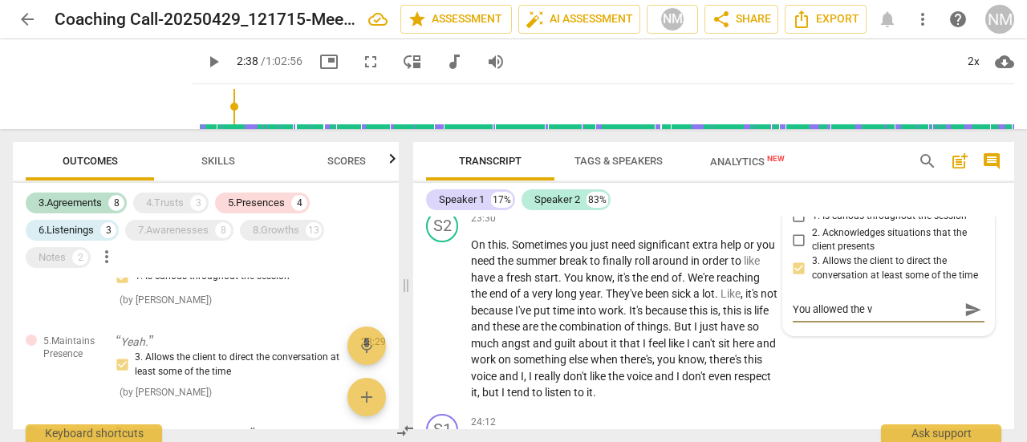
type textarea "You allowed the"
type textarea "You allowed the c"
type textarea "You allowed the cl"
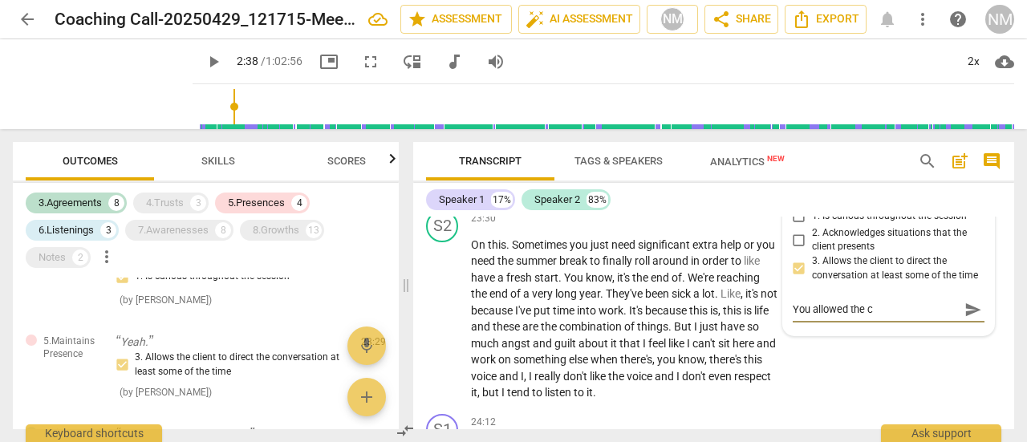
type textarea "You allowed the cl"
type textarea "You allowed the cli"
type textarea "You allowed the clie"
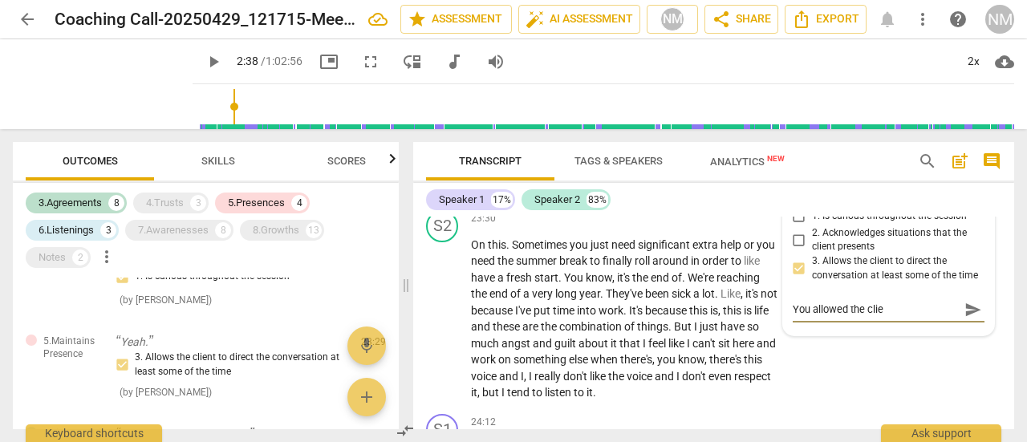
type textarea "You allowed the clien"
type textarea "You allowed the client"
type textarea "You allowed the client t"
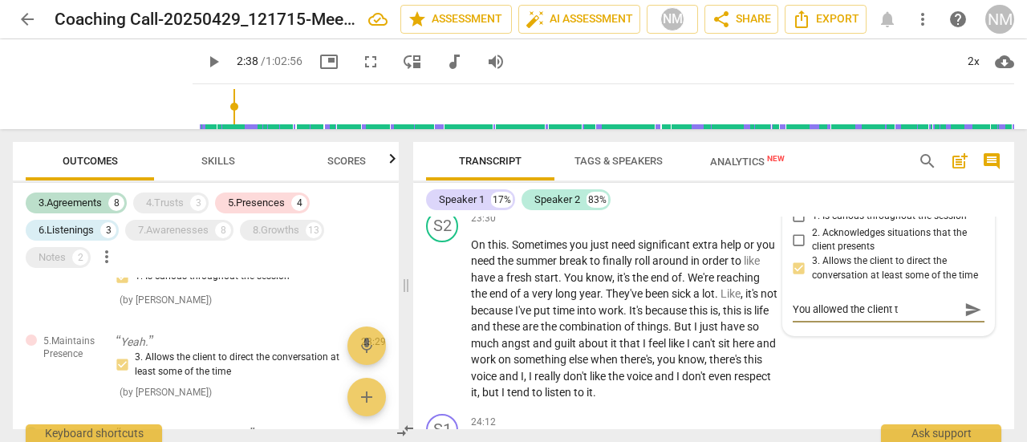
type textarea "You allowed the client to"
type textarea "You allowed the client to d"
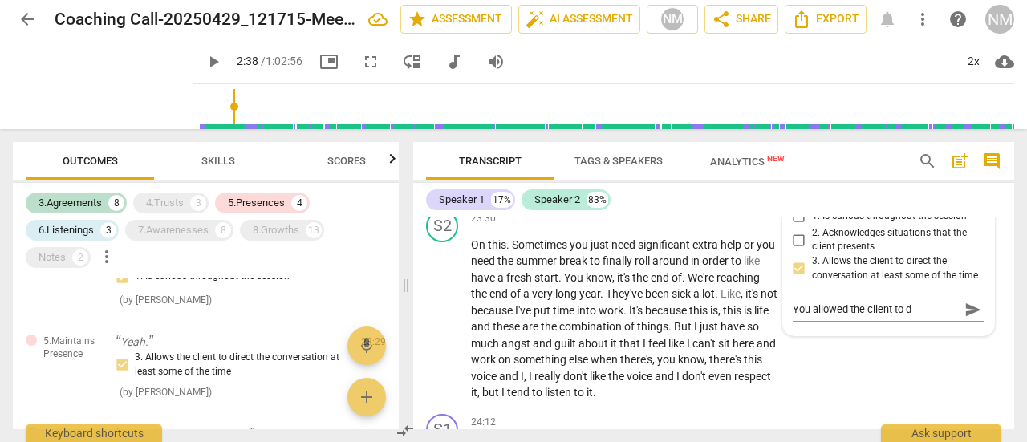
type textarea "You allowed the client to di"
type textarea "You allowed the client to dir"
type textarea "You allowed the client to dire"
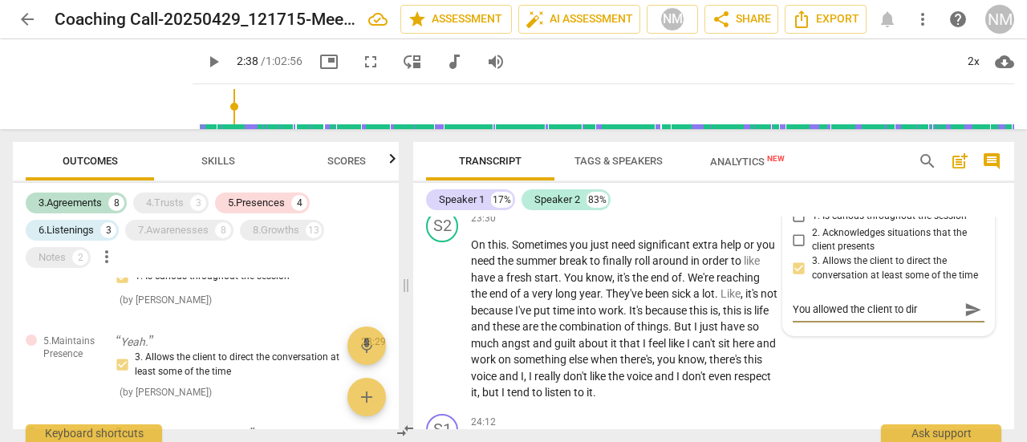
type textarea "You allowed the client to dire"
type textarea "You allowed the client to direc"
type textarea "You allowed the client to direct"
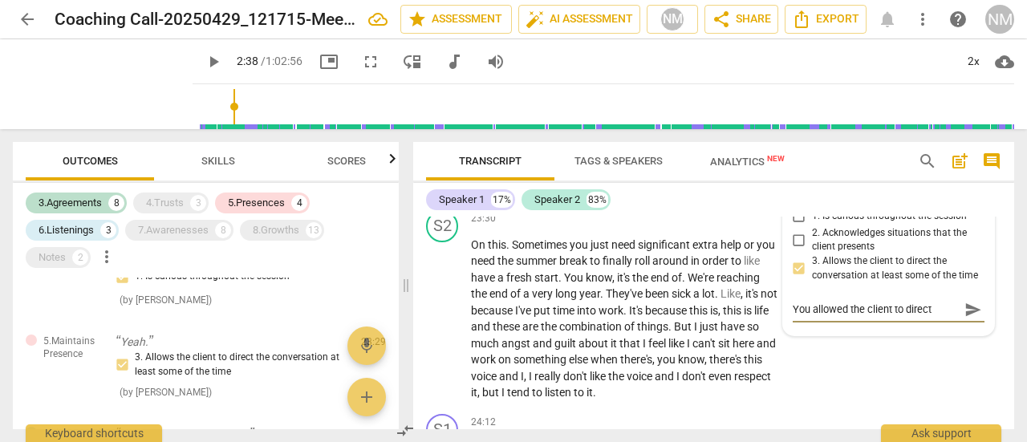
type textarea "You allowed the client to direct"
type textarea "You allowed the client to direct t"
type textarea "You allowed the client to direct th"
type textarea "You allowed the client to direct the"
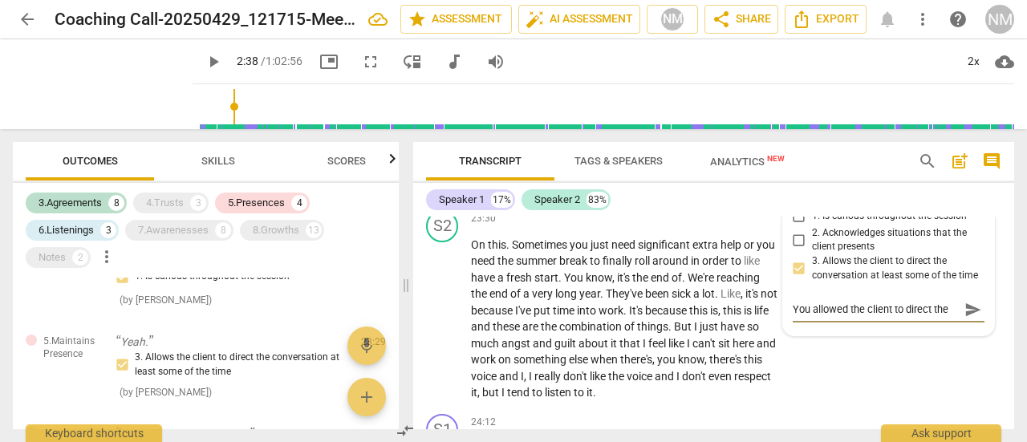
type textarea "You allowed the client to direct the"
type textarea "You allowed the client to direct the c"
type textarea "You allowed the client to direct the co"
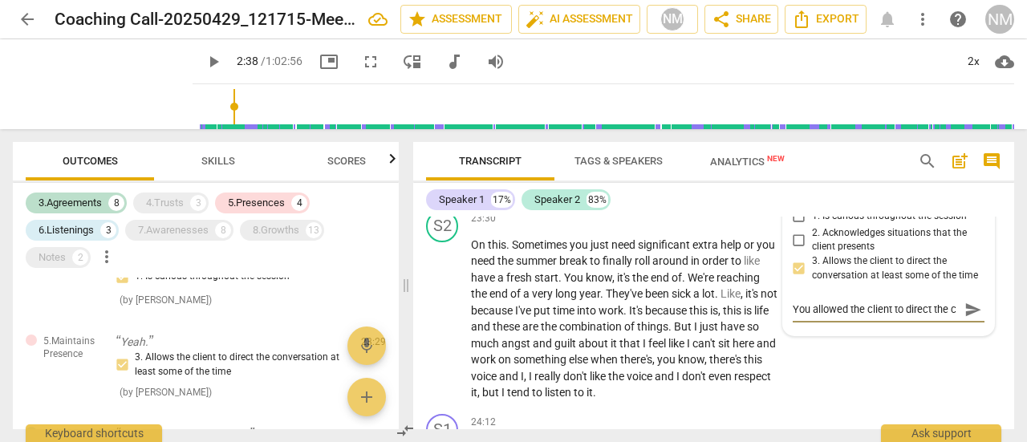
type textarea "You allowed the client to direct the co"
type textarea "You allowed the client to direct the con"
type textarea "You allowed the client to direct the conv"
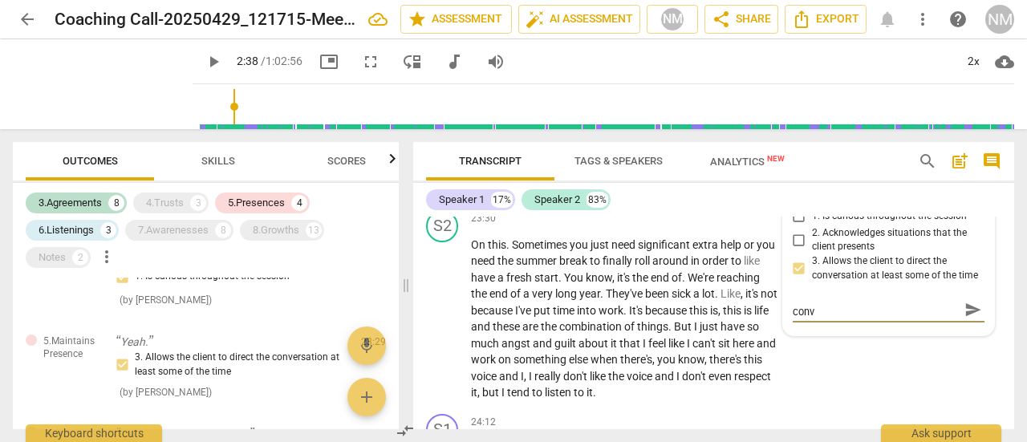
type textarea "You allowed the client to direct the conve"
type textarea "You allowed the client to direct the conver"
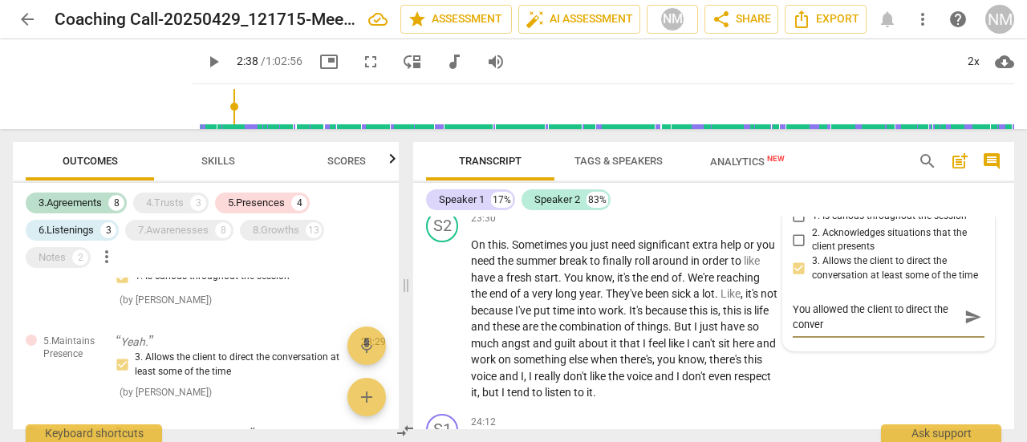
type textarea "You allowed the client to direct the convers"
type textarea "You allowed the client to direct the conversa"
type textarea "You allowed the client to direct the conversat"
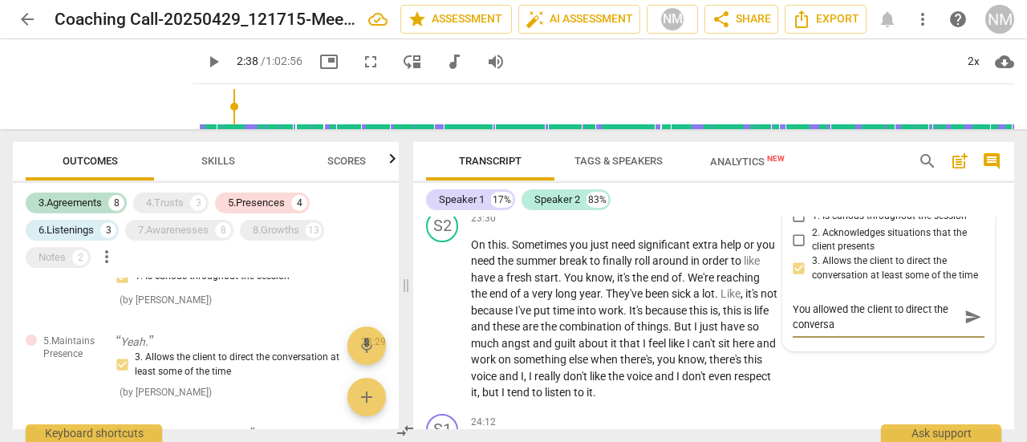
type textarea "You allowed the client to direct the conversat"
type textarea "You allowed the client to direct the conversati"
type textarea "You allowed the client to direct the conversatio"
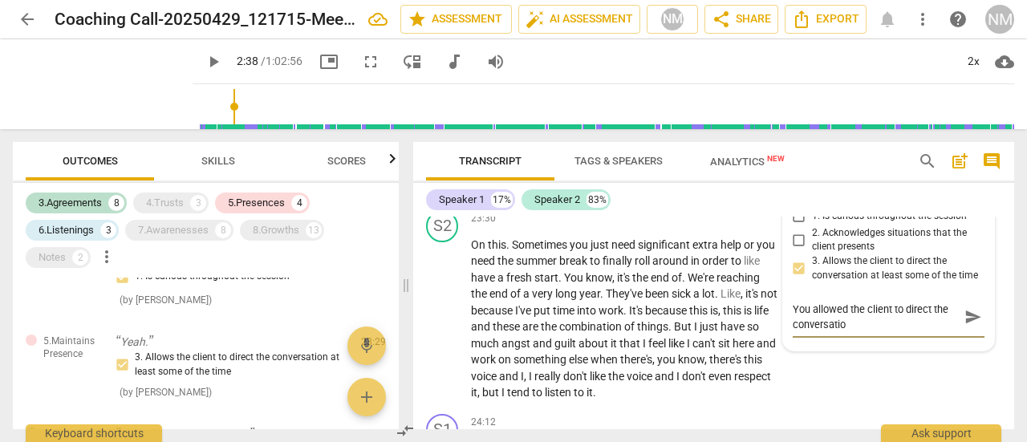
type textarea "You allowed the client to direct the conversation"
type textarea "You allowed the client to direct the conversation m"
type textarea "You allowed the client to direct the conversation mo"
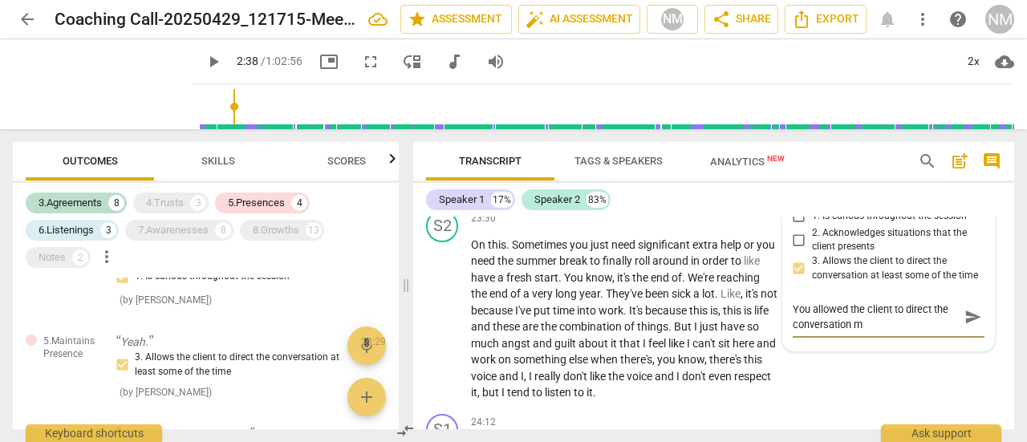
type textarea "You allowed the client to direct the conversation mo"
type textarea "You allowed the client to direct the conversation mos"
type textarea "You allowed the client to direct the conversation most"
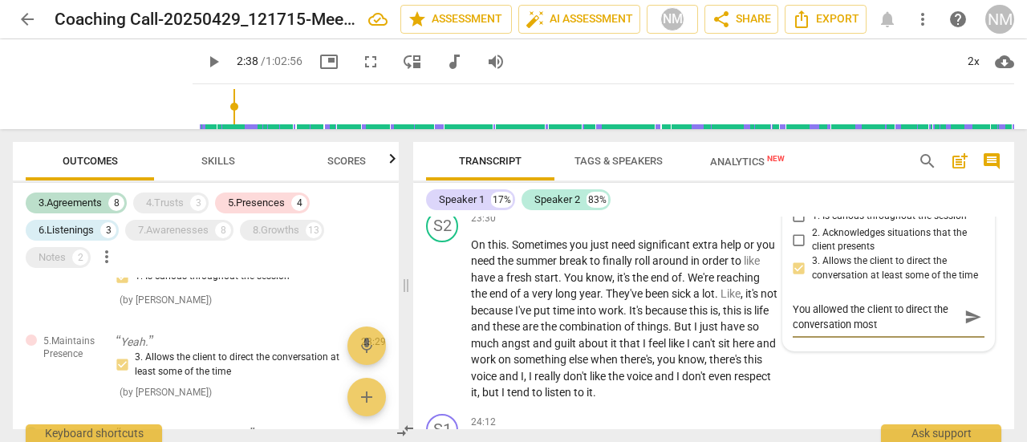
type textarea "You allowed the client to direct the conversation most"
type textarea "You allowed the client to direct the conversation most o"
type textarea "You allowed the client to direct the conversation most of"
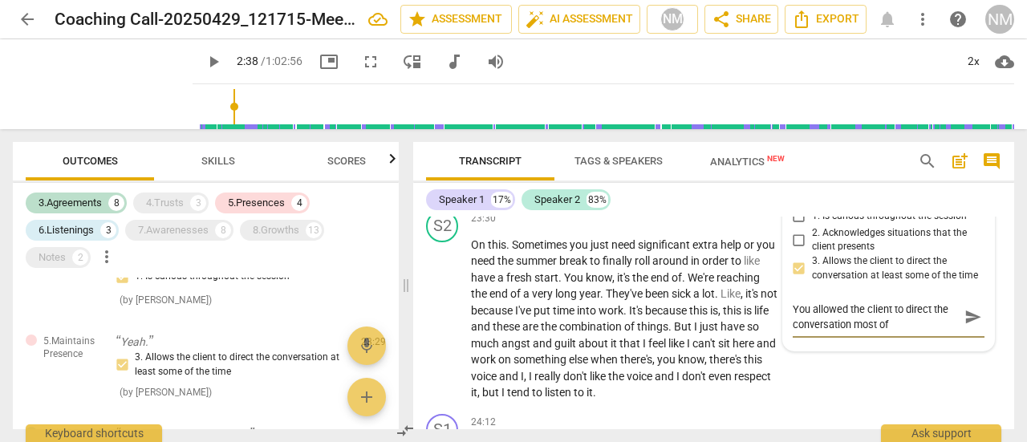
type textarea "You allowed the client to direct the conversation most of"
type textarea "You allowed the client to direct the conversation most of t"
type textarea "You allowed the client to direct the conversation most of th"
type textarea "You allowed the client to direct the conversation most of the"
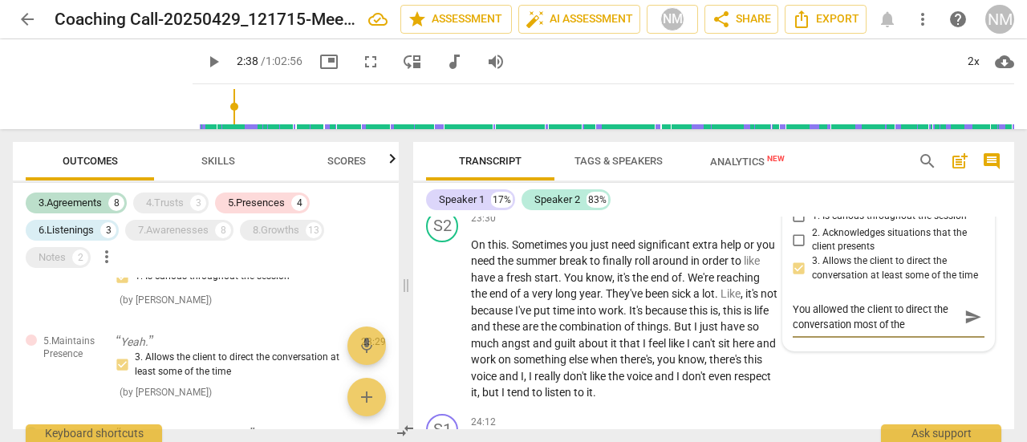
type textarea "You allowed the client to direct the conversation most of the"
type textarea "You allowed the client to direct the conversation most of the t"
type textarea "You allowed the client to direct the conversation most of the ti"
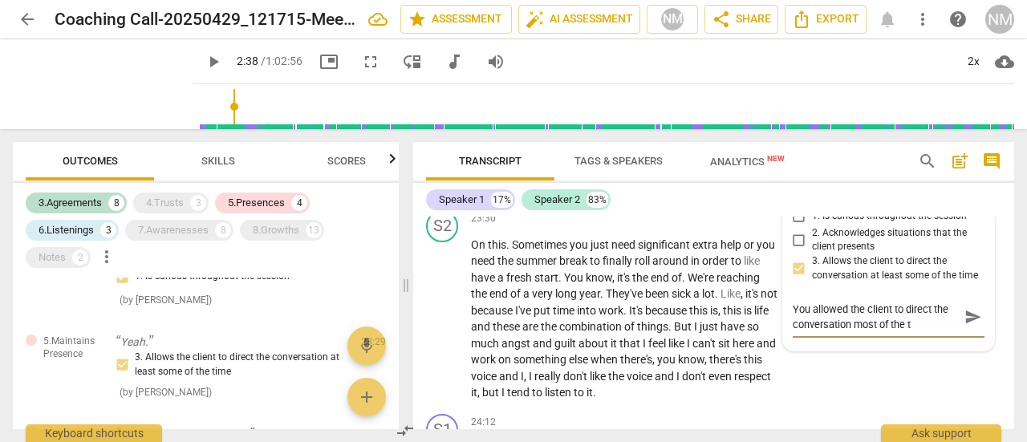
type textarea "You allowed the client to direct the conversation most of the ti"
type textarea "You allowed the client to direct the conversation most of the [PERSON_NAME]"
type textarea "You allowed the client to direct the conversation most of the time"
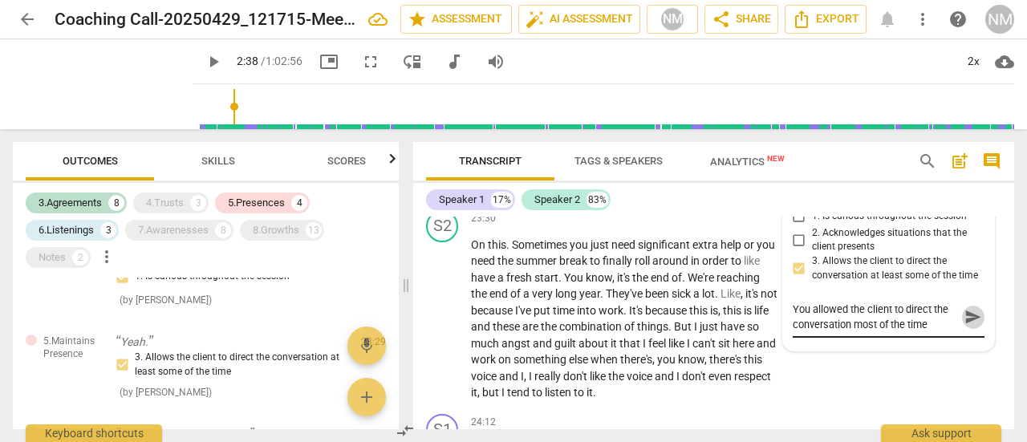
click at [964, 326] on span "send" at bounding box center [973, 317] width 18 height 18
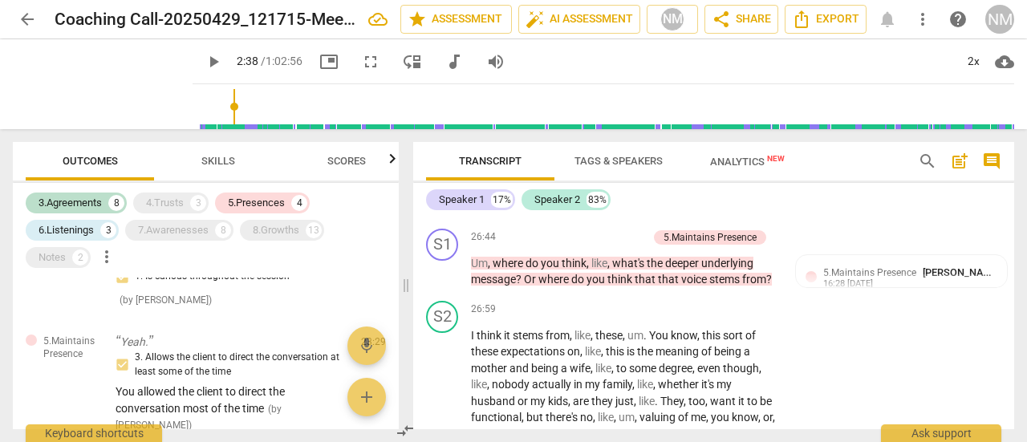
scroll to position [9059, 0]
